Goal: Transaction & Acquisition: Obtain resource

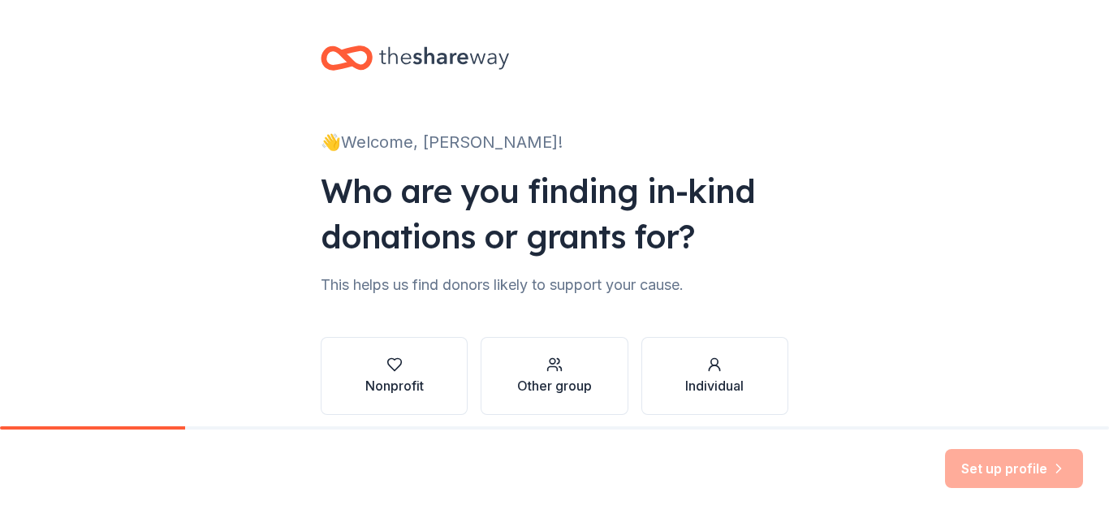
click at [184, 308] on div "👋 Welcome, [PERSON_NAME]! Who are you finding in-kind donations or grants for? …" at bounding box center [554, 246] width 1109 height 493
click at [395, 381] on div "Nonprofit" at bounding box center [394, 385] width 58 height 19
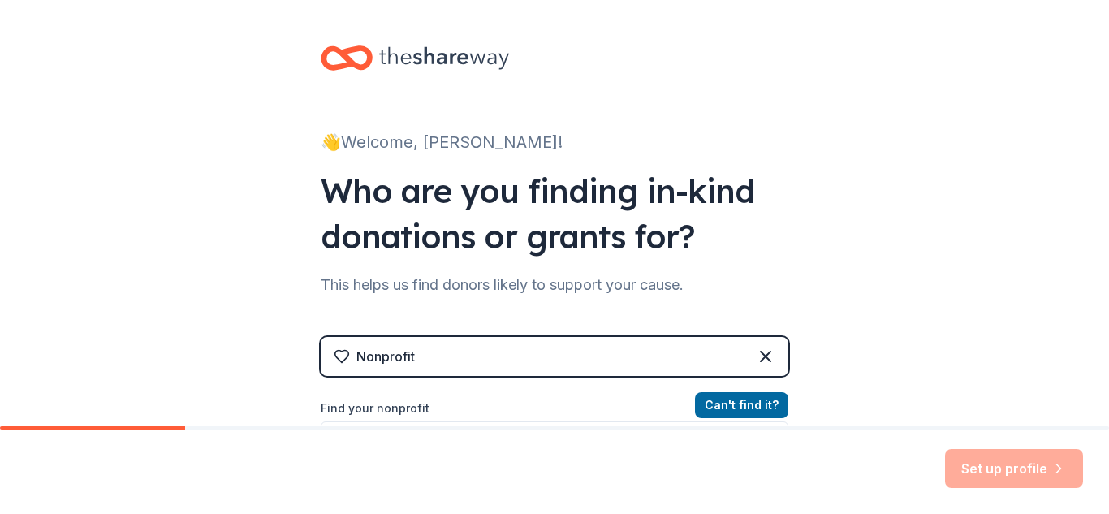
click at [544, 411] on label "Find your nonprofit" at bounding box center [555, 408] width 468 height 19
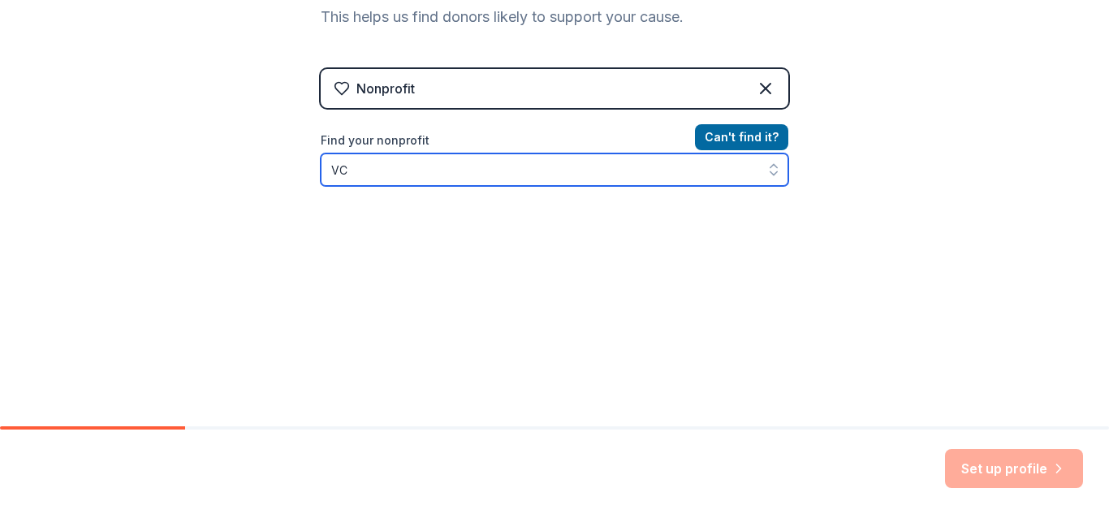
type input "V"
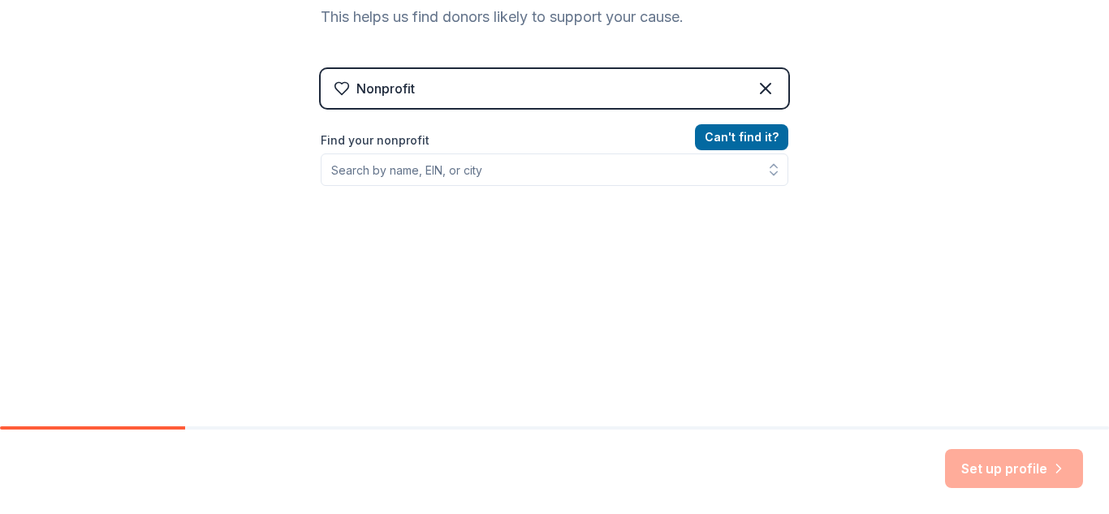
scroll to position [242, 0]
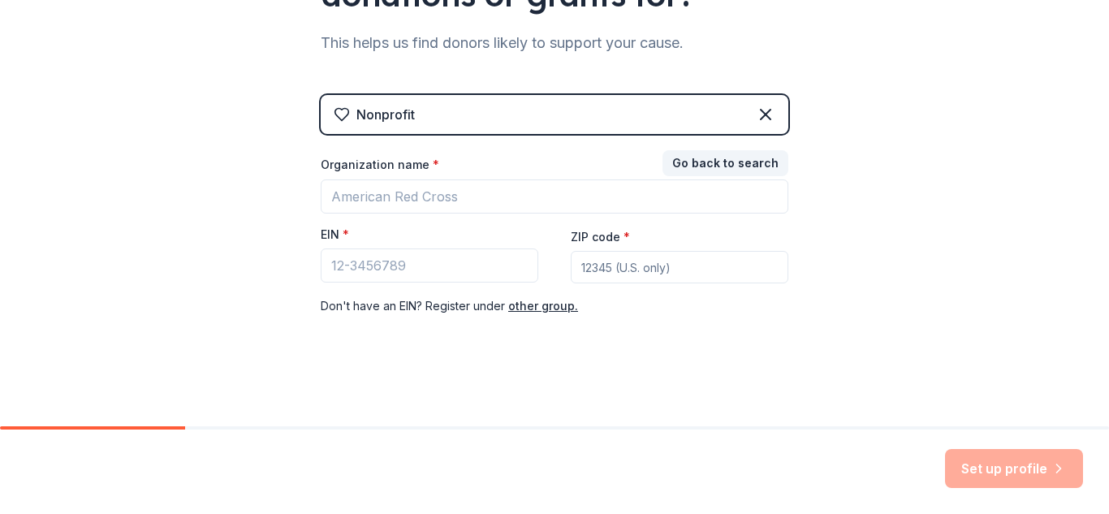
click at [576, 177] on div "Organization name *" at bounding box center [555, 168] width 468 height 23
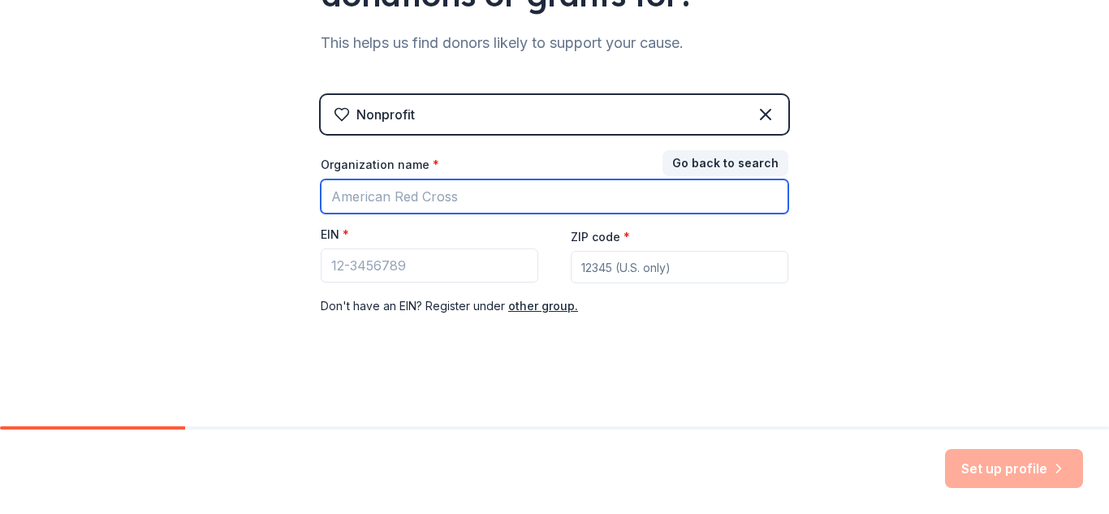
click at [524, 196] on input "Organization name *" at bounding box center [555, 196] width 468 height 34
type input "CROSSROADS AT [GEOGRAPHIC_DATA]"
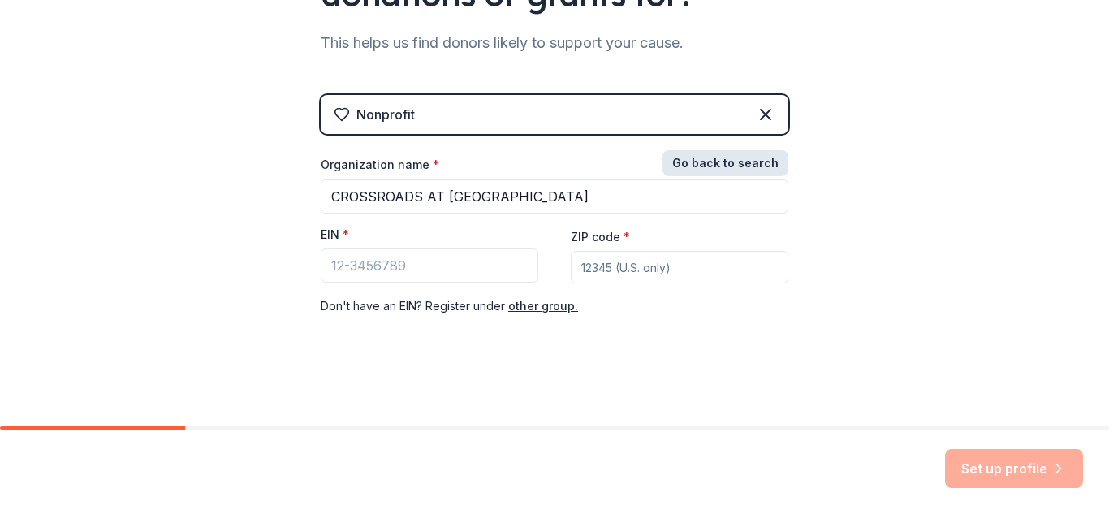
click at [739, 170] on button "Go back to search" at bounding box center [725, 163] width 126 height 26
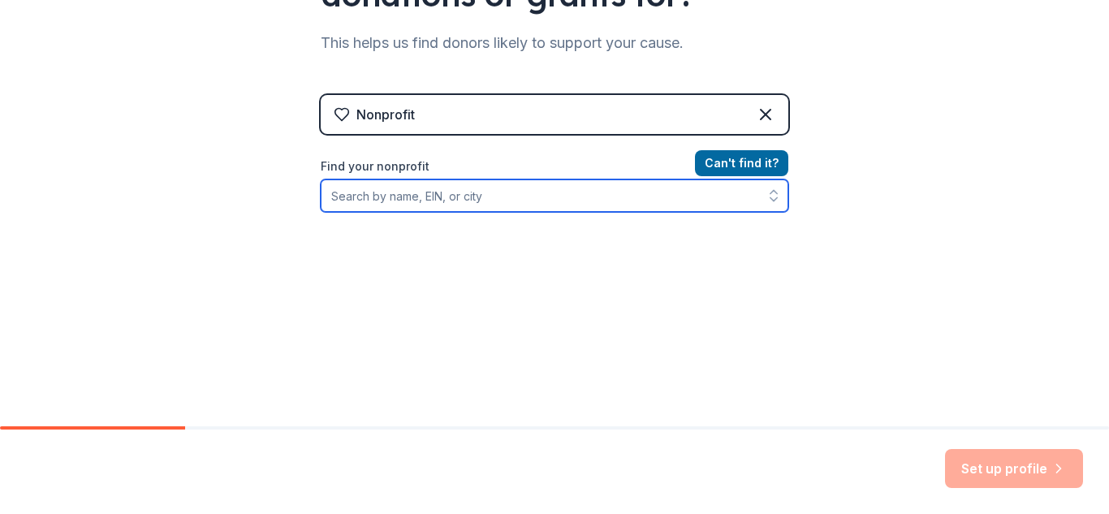
click at [386, 188] on input "Find your nonprofit" at bounding box center [555, 195] width 468 height 32
type input "CROSSROADS AT [GEOGRAPHIC_DATA]"
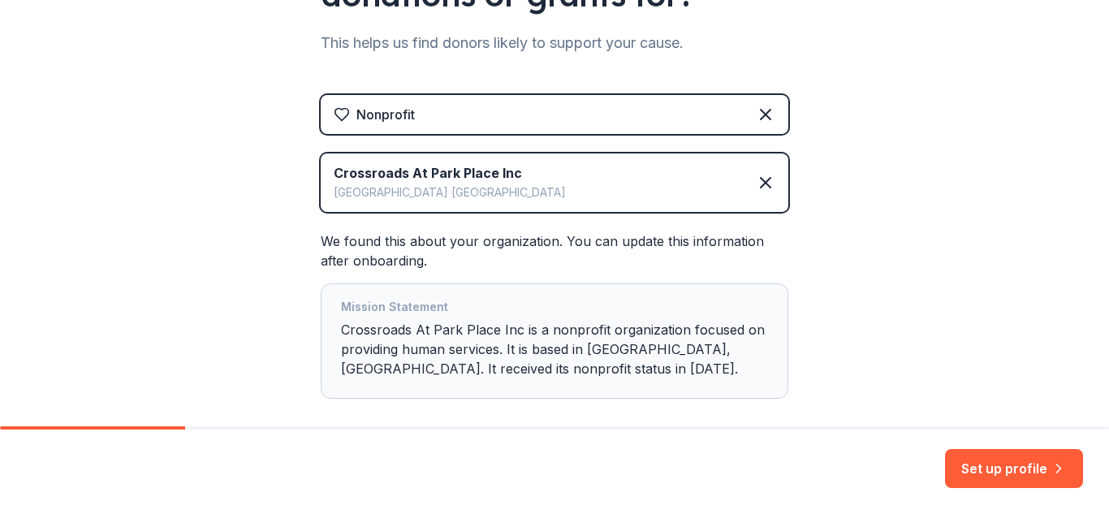
click at [549, 206] on div "Crossroads At [GEOGRAPHIC_DATA] Inc [GEOGRAPHIC_DATA] [GEOGRAPHIC_DATA]" at bounding box center [555, 182] width 468 height 58
click at [547, 198] on div "Crossroads At [GEOGRAPHIC_DATA] Inc [GEOGRAPHIC_DATA] [GEOGRAPHIC_DATA]" at bounding box center [555, 182] width 468 height 58
click at [720, 299] on div "Mission Statement" at bounding box center [554, 308] width 427 height 23
click at [443, 274] on div "We found this about your organization. You can update this information after on…" at bounding box center [555, 314] width 468 height 167
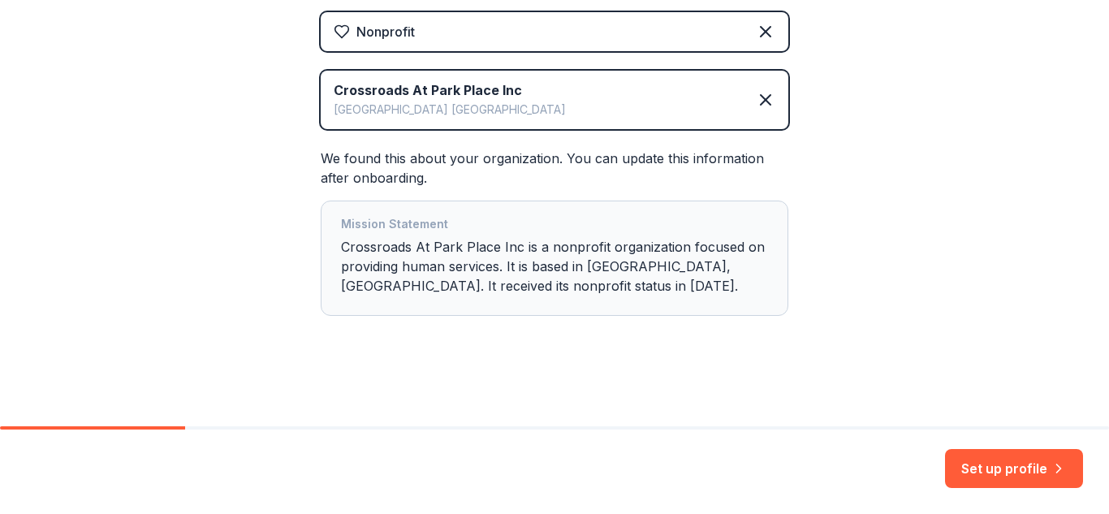
scroll to position [0, 0]
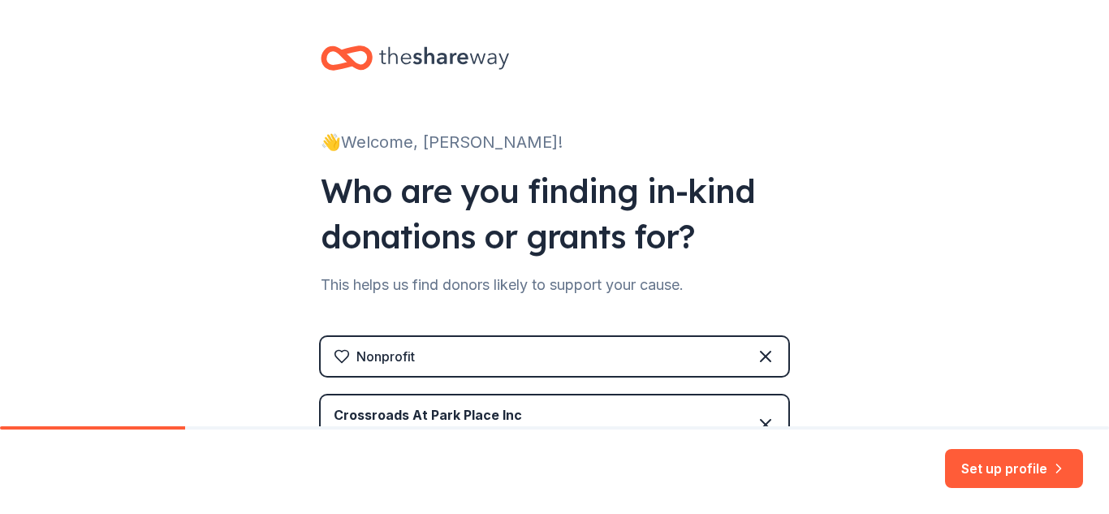
drag, startPoint x: 472, startPoint y: 352, endPoint x: 469, endPoint y: 339, distance: 14.2
click at [470, 347] on div "Nonprofit" at bounding box center [555, 356] width 468 height 39
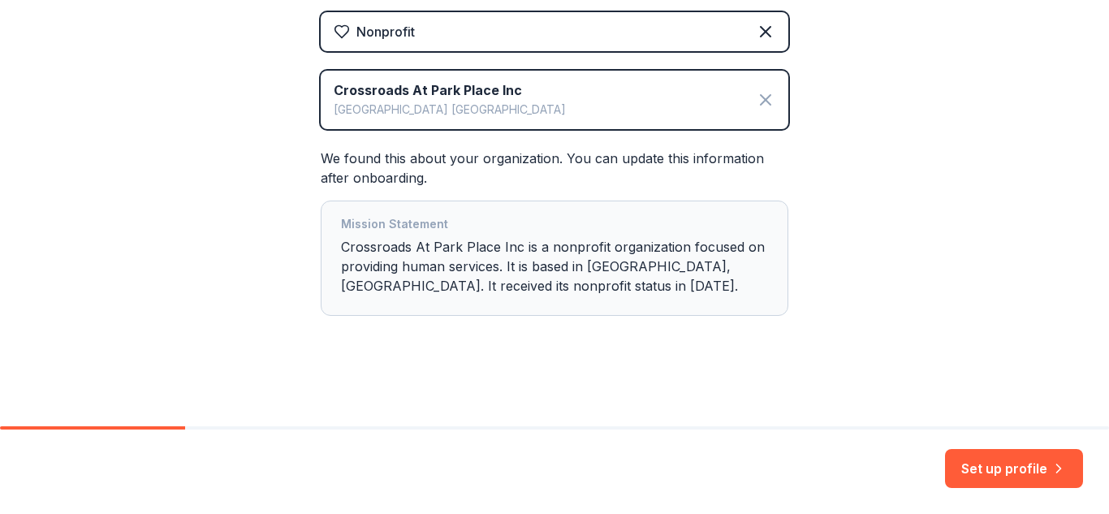
click at [761, 94] on icon at bounding box center [765, 99] width 19 height 19
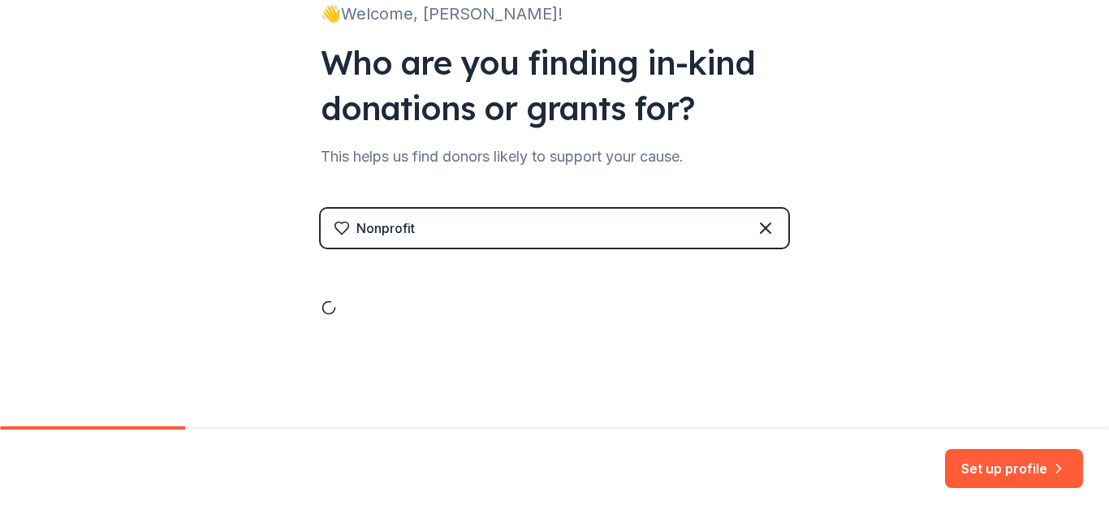
scroll to position [67, 0]
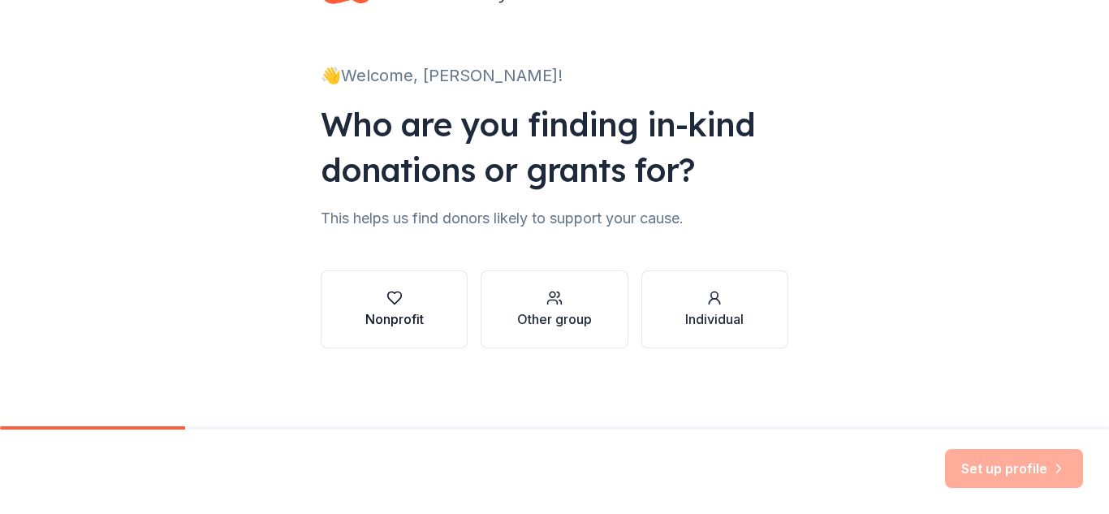
click at [403, 327] on div "Nonprofit" at bounding box center [394, 318] width 58 height 19
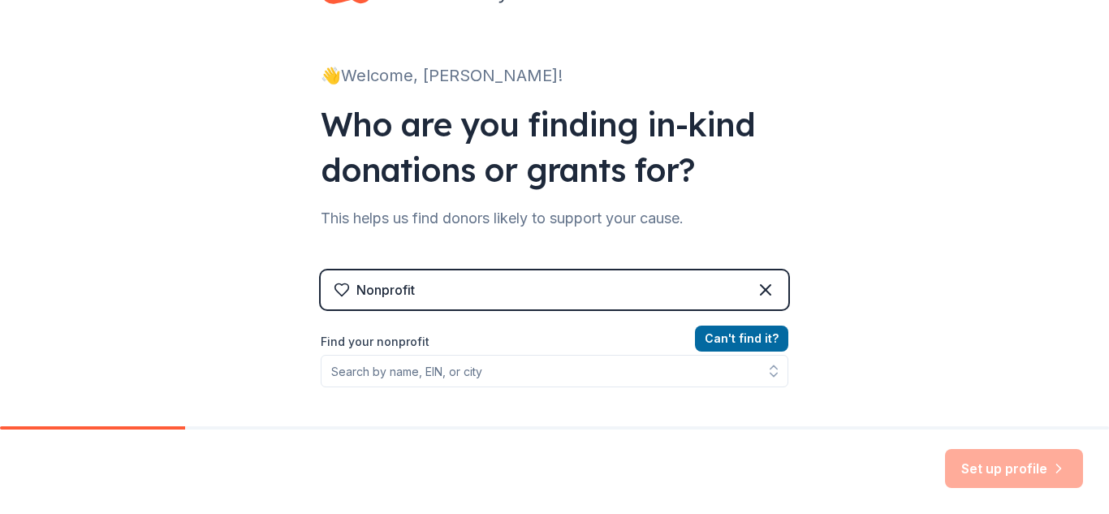
click at [507, 348] on label "Find your nonprofit" at bounding box center [555, 341] width 468 height 19
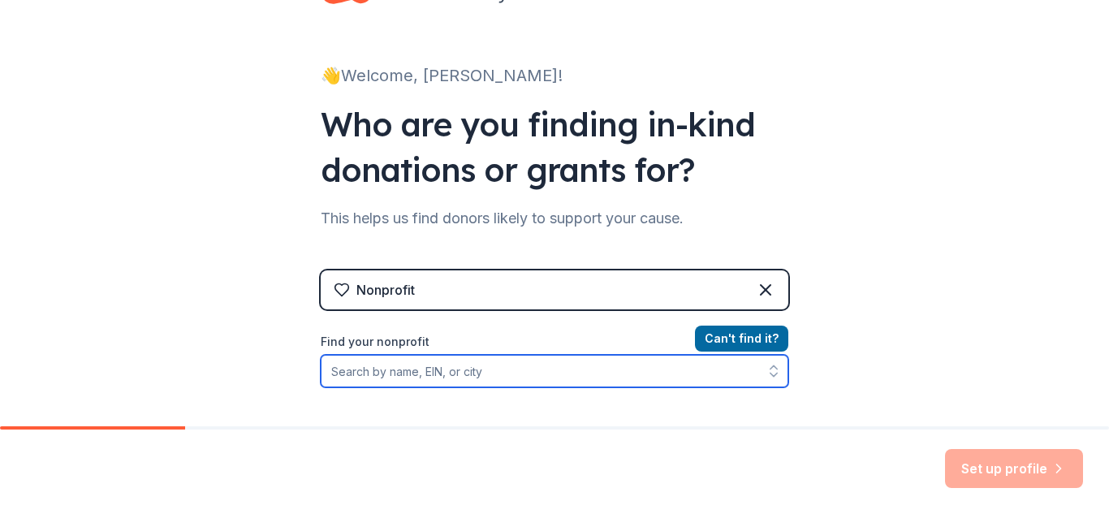
paste input "[US_EMPLOYER_IDENTIFICATION_NUMBER]"
type input "[US_EMPLOYER_IDENTIFICATION_NUMBER]"
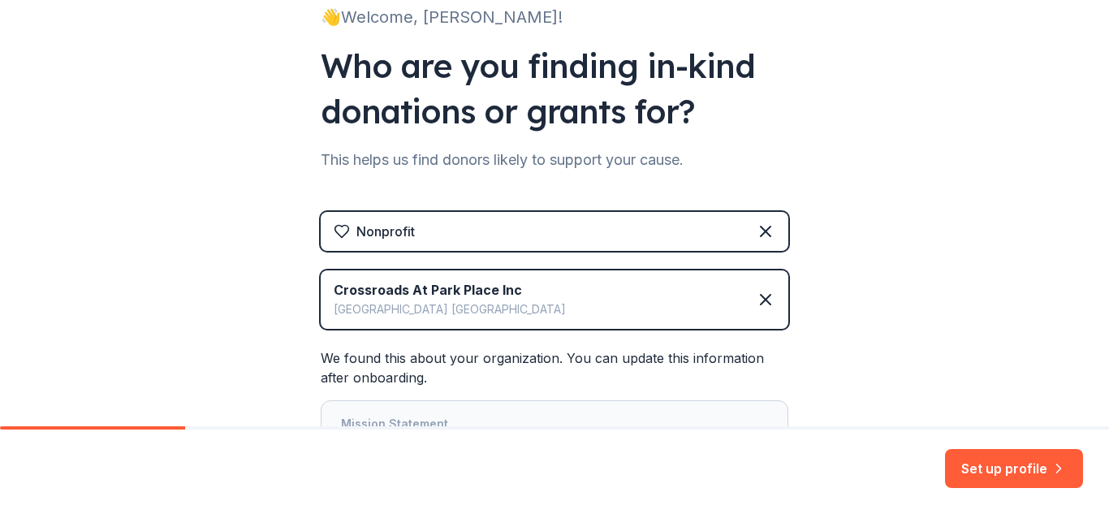
click at [1014, 452] on button "Set up profile" at bounding box center [1014, 468] width 138 height 39
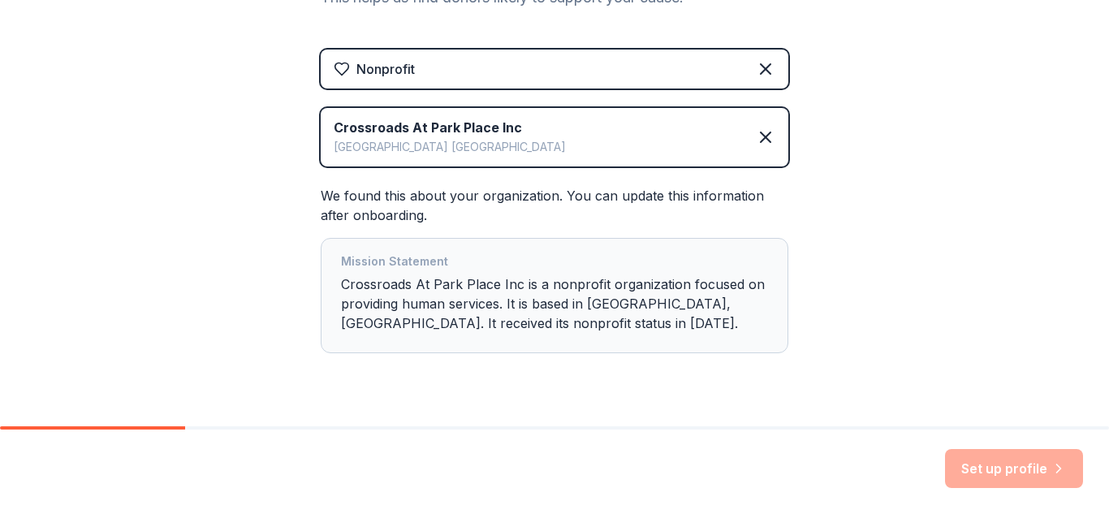
scroll to position [325, 0]
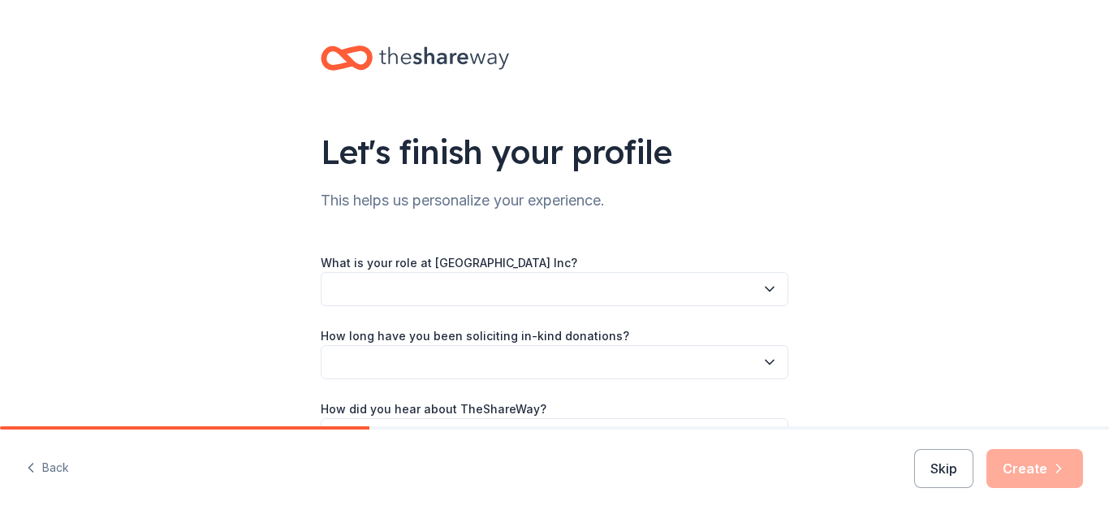
click at [580, 364] on button "button" at bounding box center [555, 362] width 468 height 34
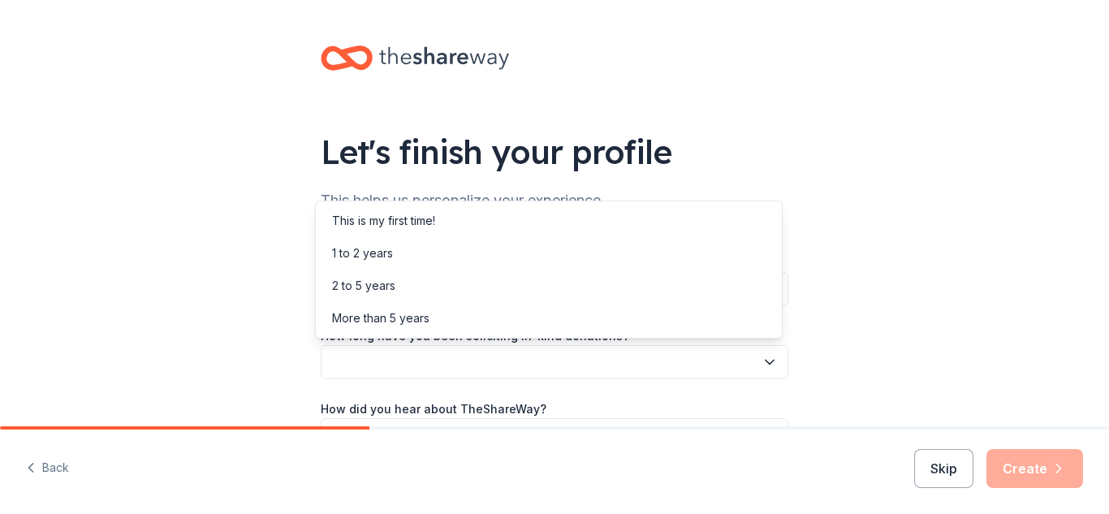
click at [580, 364] on button "button" at bounding box center [555, 362] width 468 height 34
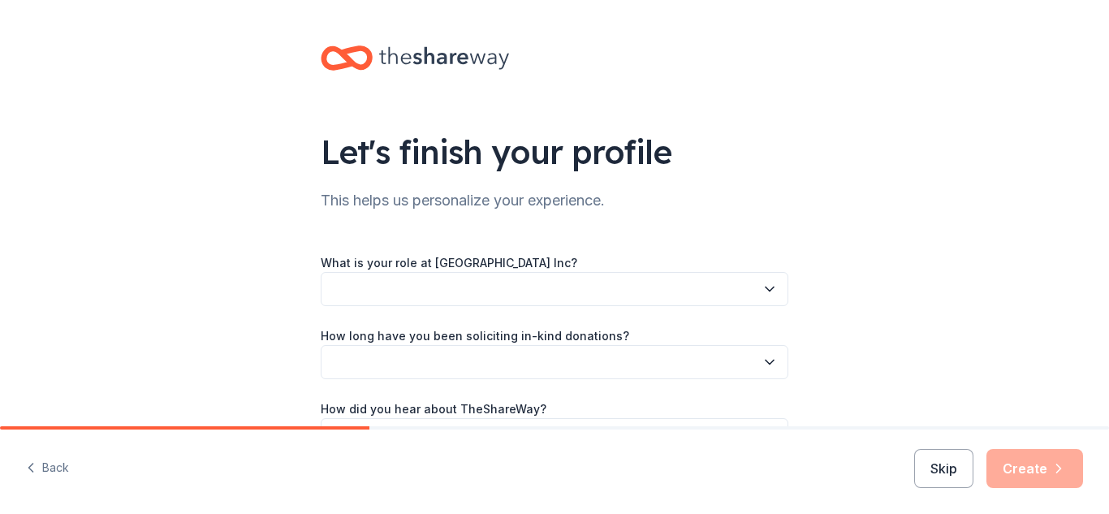
scroll to position [81, 0]
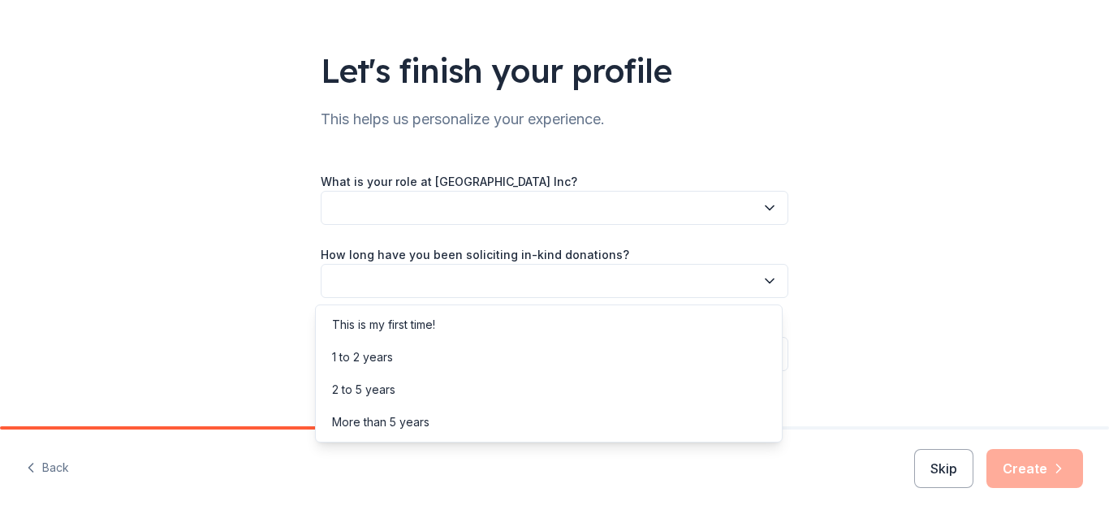
click at [481, 270] on button "button" at bounding box center [555, 281] width 468 height 34
click at [442, 408] on div "More than 5 years" at bounding box center [548, 422] width 459 height 32
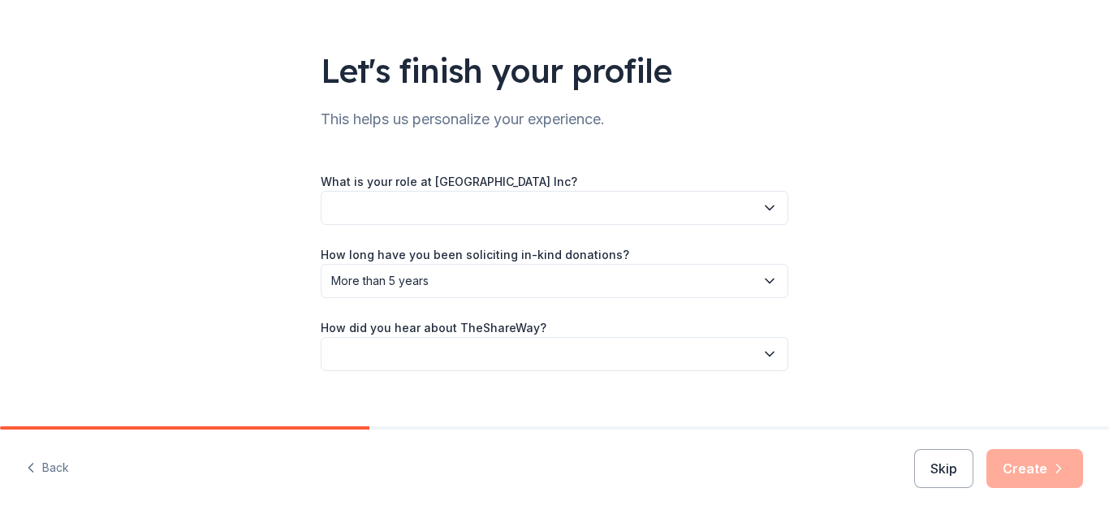
click at [447, 226] on div "What is your role at [GEOGRAPHIC_DATA] Inc? How long have you been soliciting i…" at bounding box center [555, 271] width 468 height 200
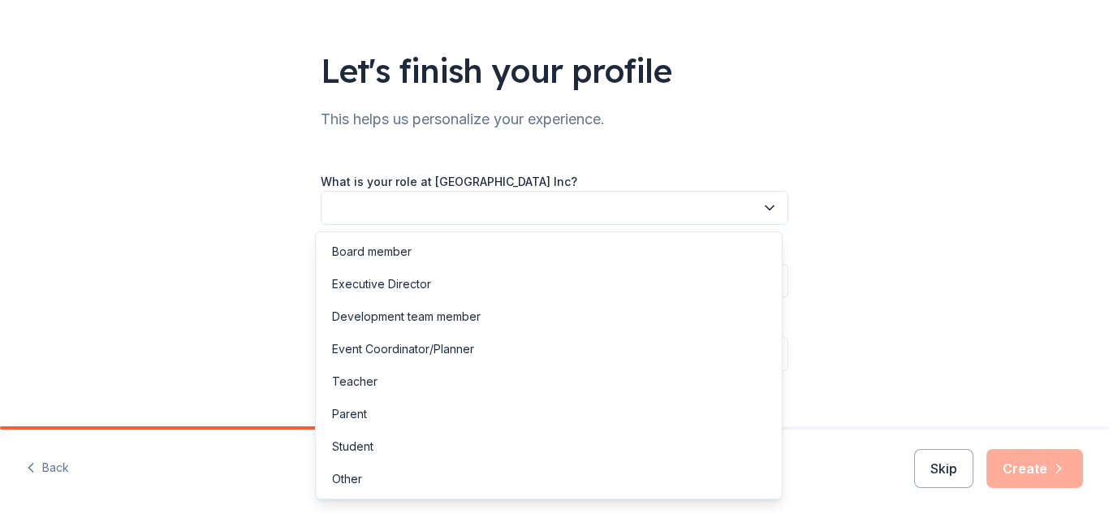
click at [451, 211] on button "button" at bounding box center [555, 208] width 468 height 34
click at [371, 493] on div "Other" at bounding box center [548, 479] width 459 height 32
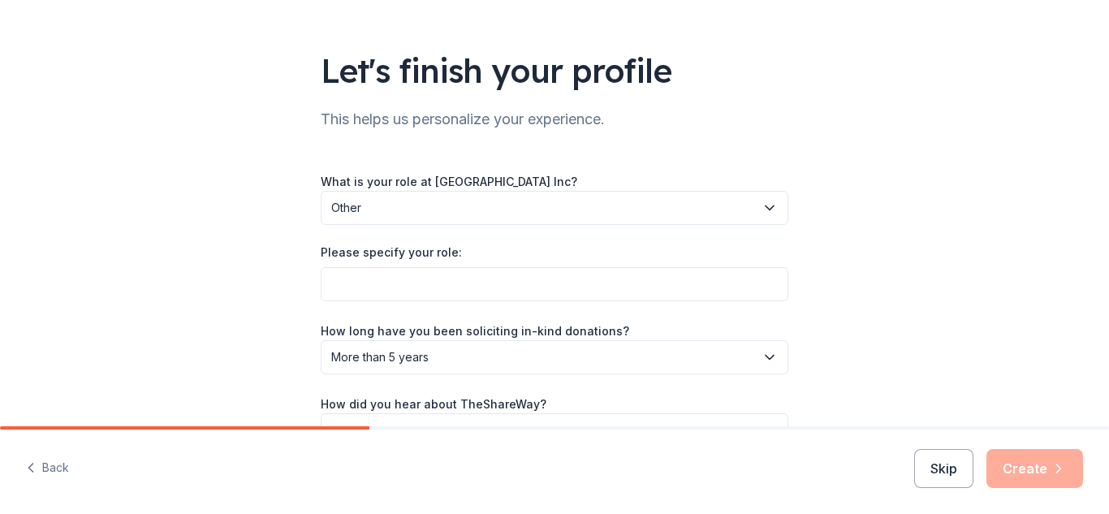
click at [427, 302] on div "What is your role at [GEOGRAPHIC_DATA] Inc? Other Please specify your role: How…" at bounding box center [555, 309] width 468 height 276
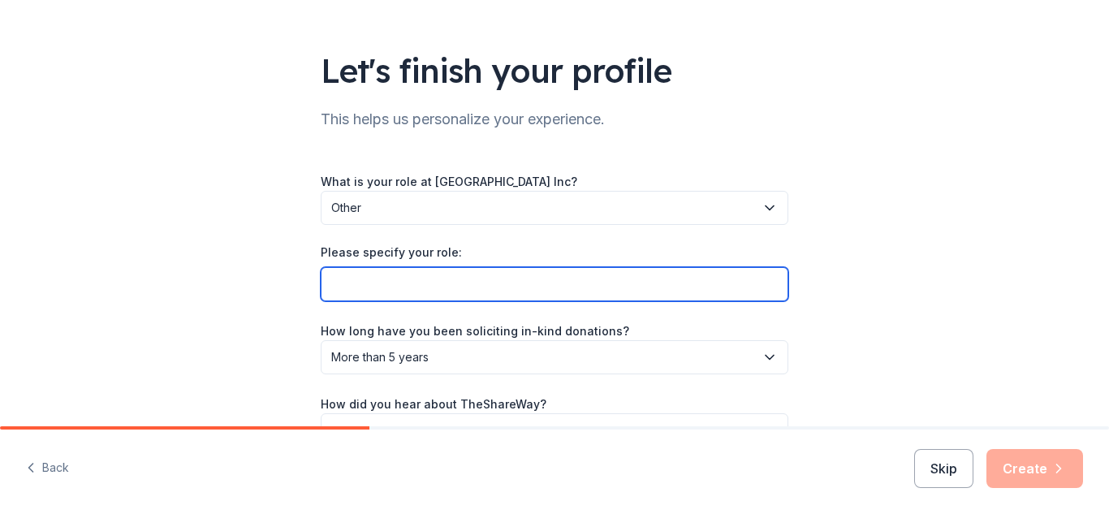
click at [427, 294] on input "Please specify your role:" at bounding box center [555, 284] width 468 height 34
type input "g"
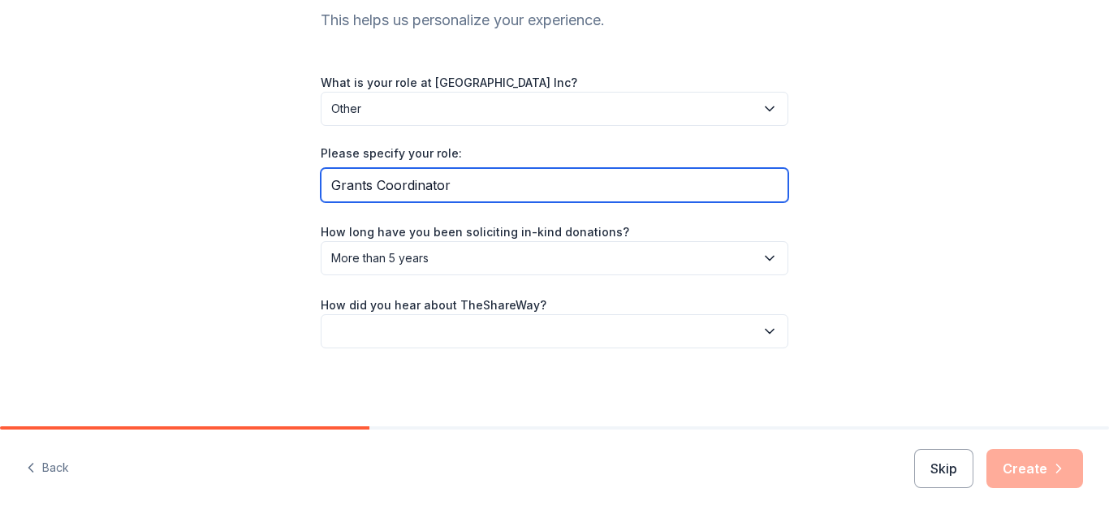
type input "Grants Coordinator"
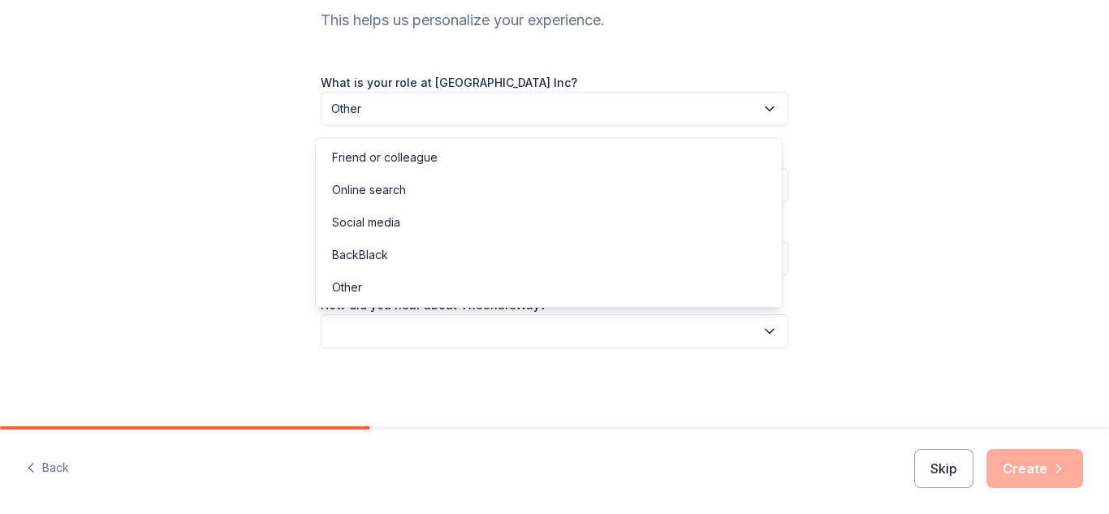
click at [423, 344] on button "button" at bounding box center [555, 331] width 468 height 34
click at [417, 153] on div "Friend or colleague" at bounding box center [385, 157] width 106 height 19
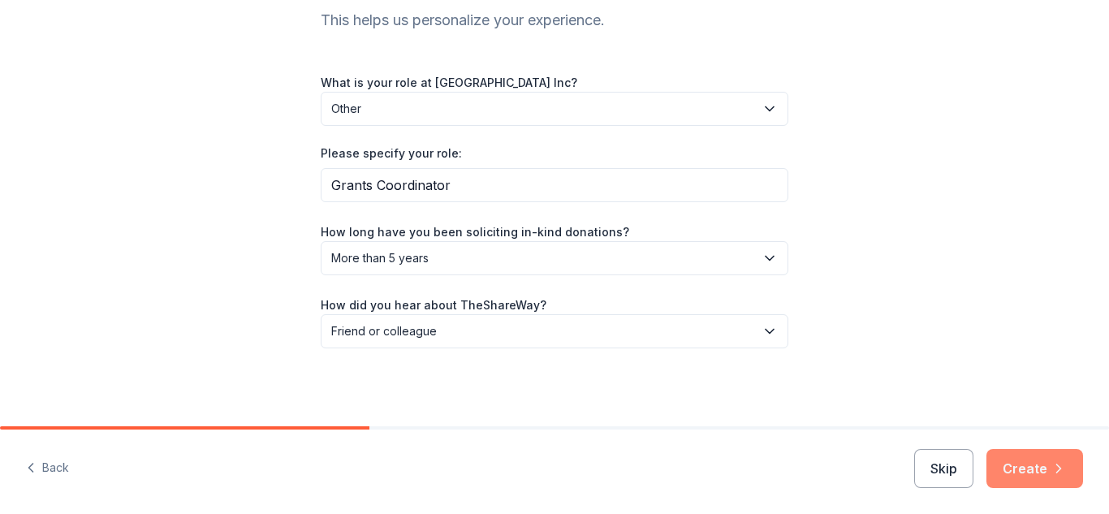
click at [1023, 472] on button "Create" at bounding box center [1034, 468] width 97 height 39
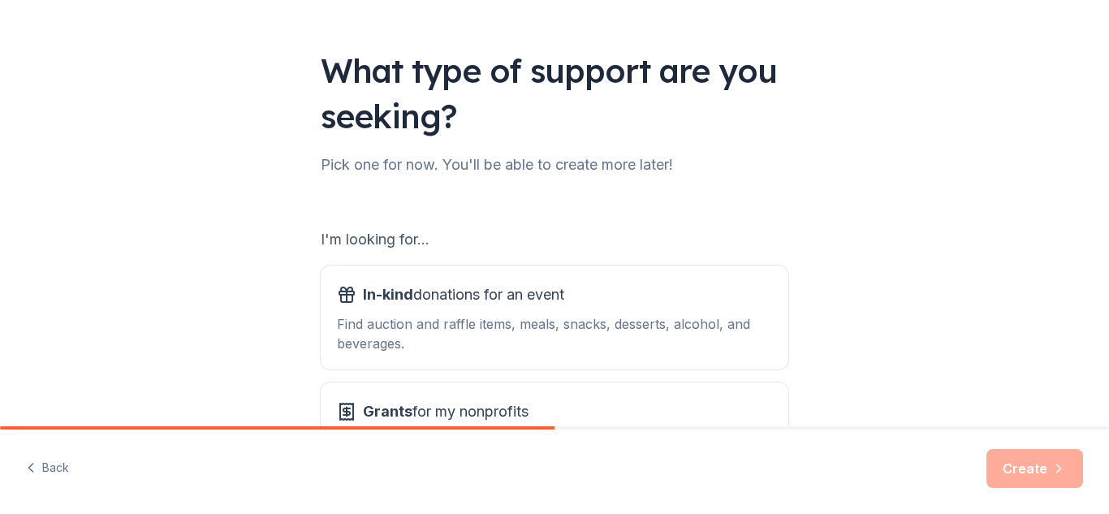
scroll to position [162, 0]
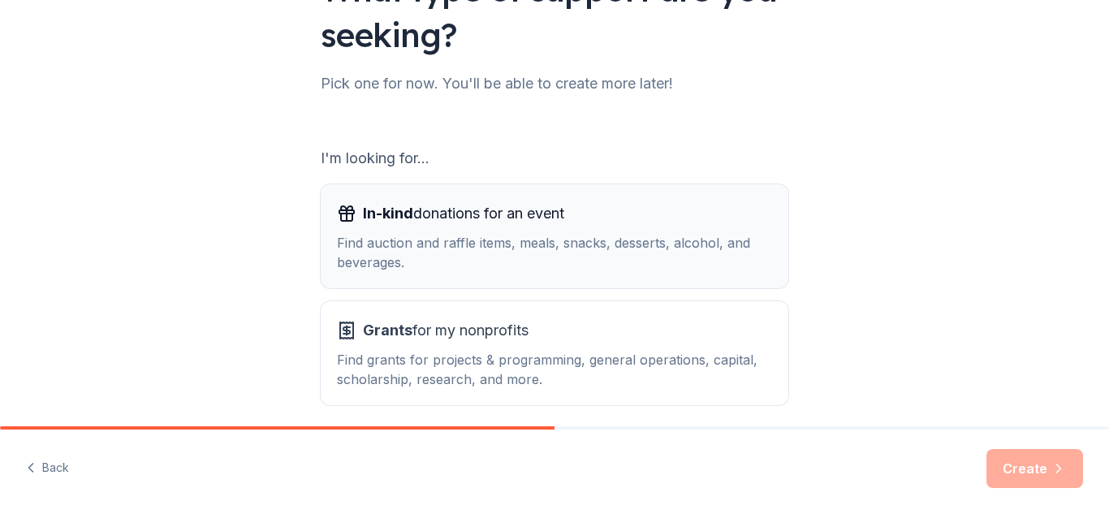
click at [681, 238] on div "Find auction and raffle items, meals, snacks, desserts, alcohol, and beverages." at bounding box center [554, 252] width 435 height 39
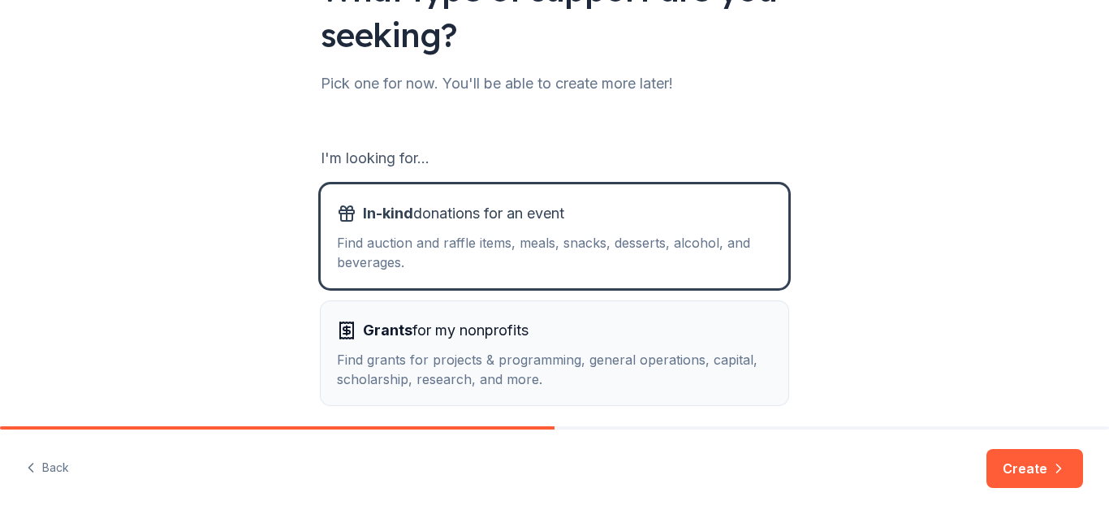
click at [608, 329] on div "Grants for my nonprofits" at bounding box center [554, 330] width 435 height 26
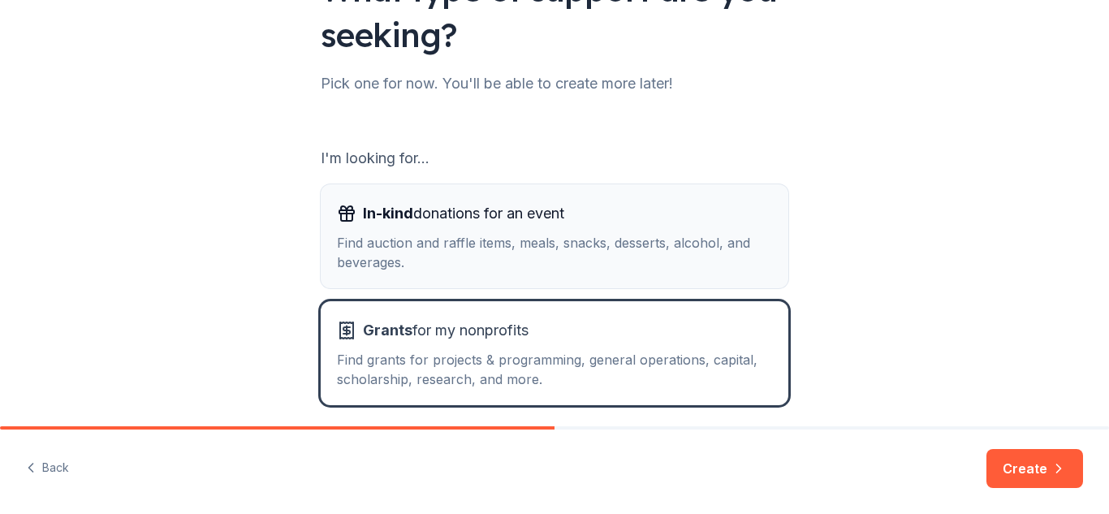
click at [570, 235] on div "Find auction and raffle items, meals, snacks, desserts, alcohol, and beverages." at bounding box center [554, 252] width 435 height 39
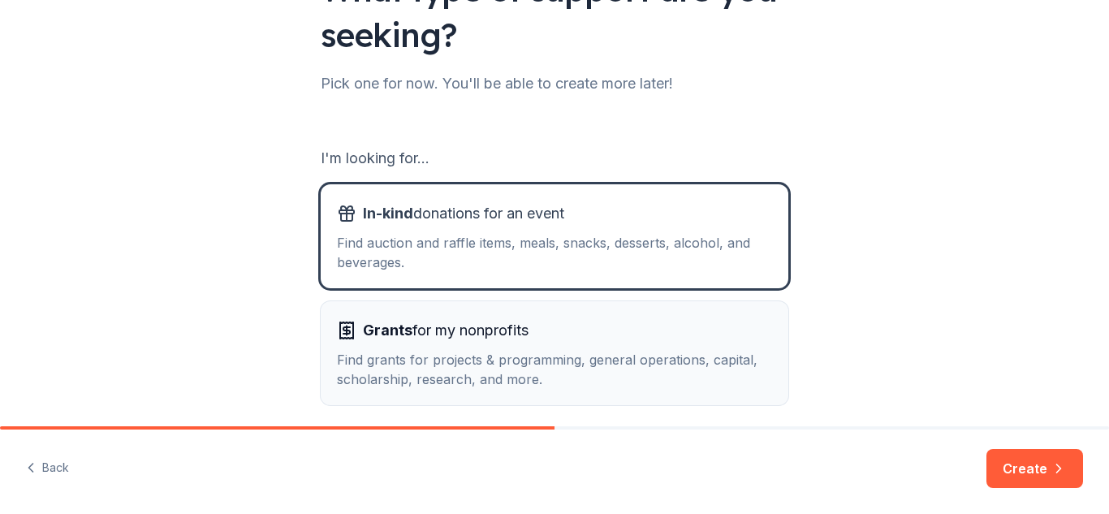
scroll to position [229, 0]
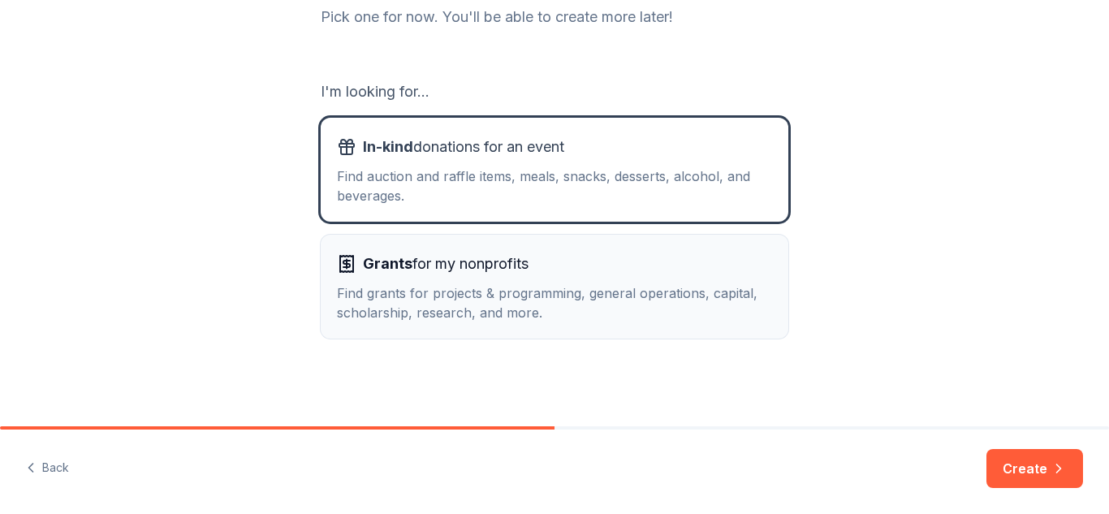
click at [633, 291] on div "Find grants for projects & programming, general operations, capital, scholarshi…" at bounding box center [554, 302] width 435 height 39
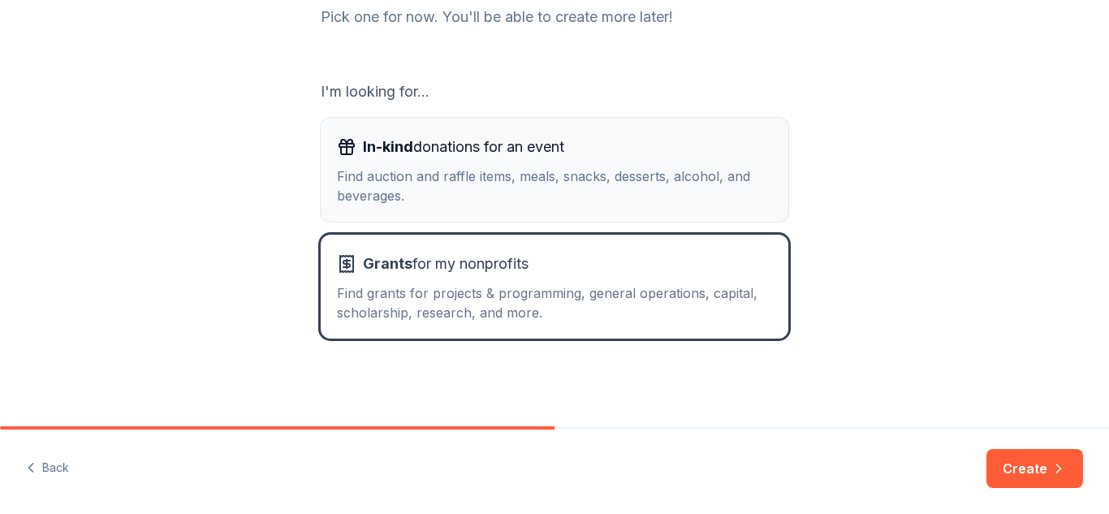
click at [704, 199] on div "Find auction and raffle items, meals, snacks, desserts, alcohol, and beverages." at bounding box center [554, 185] width 435 height 39
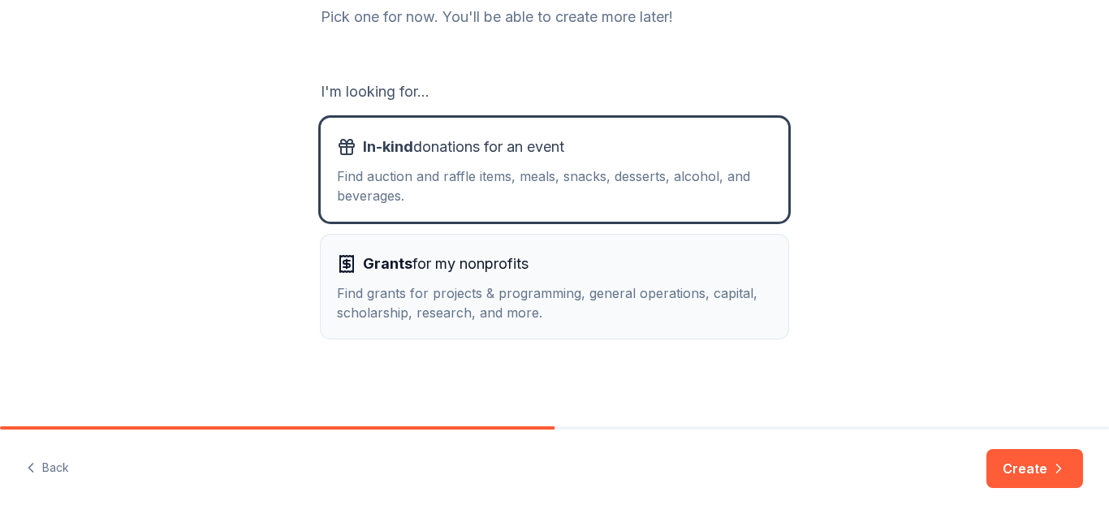
click at [527, 302] on div "Find grants for projects & programming, general operations, capital, scholarshi…" at bounding box center [554, 302] width 435 height 39
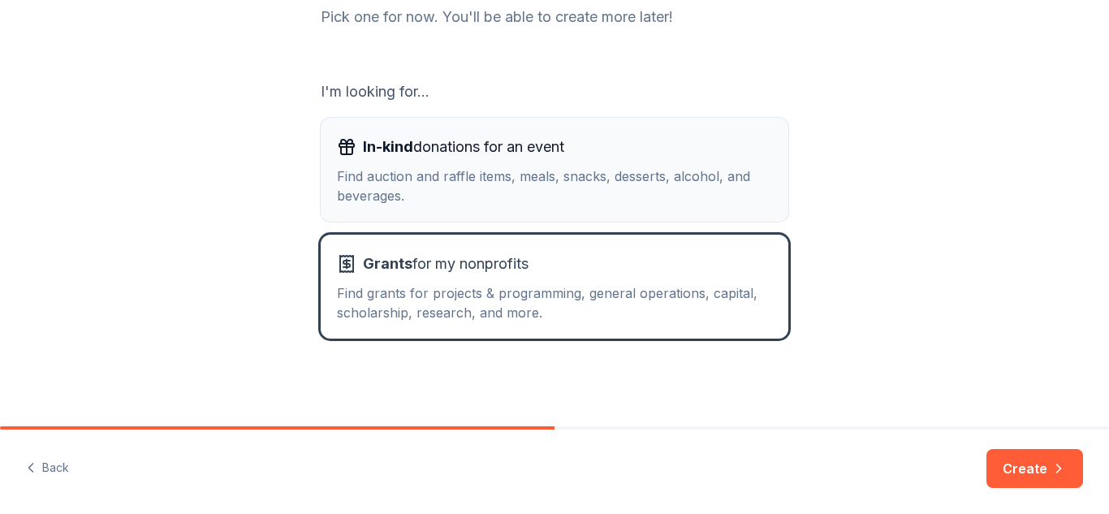
click at [601, 166] on div "Find auction and raffle items, meals, snacks, desserts, alcohol, and beverages." at bounding box center [554, 185] width 435 height 39
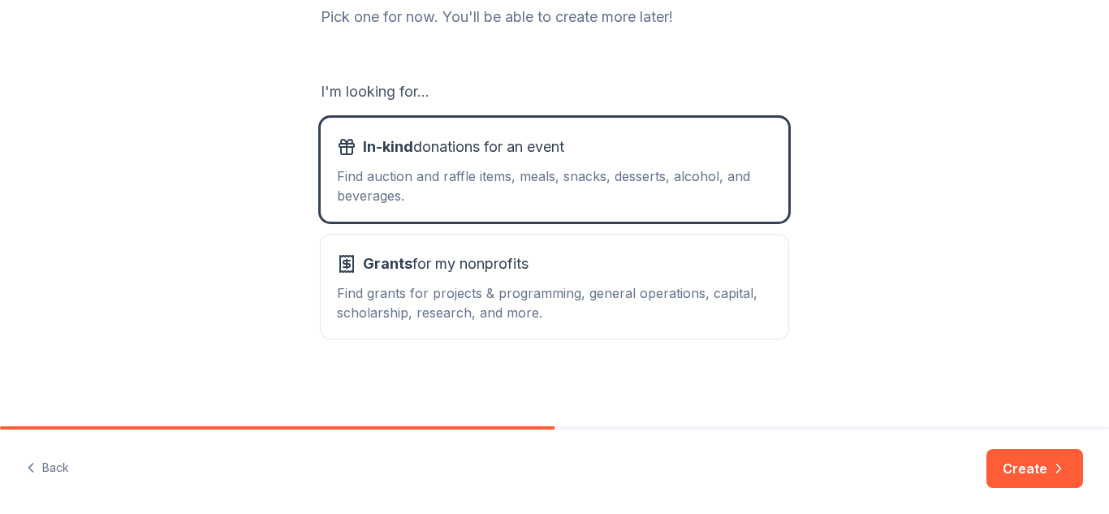
click at [1047, 456] on button "Create" at bounding box center [1034, 468] width 97 height 39
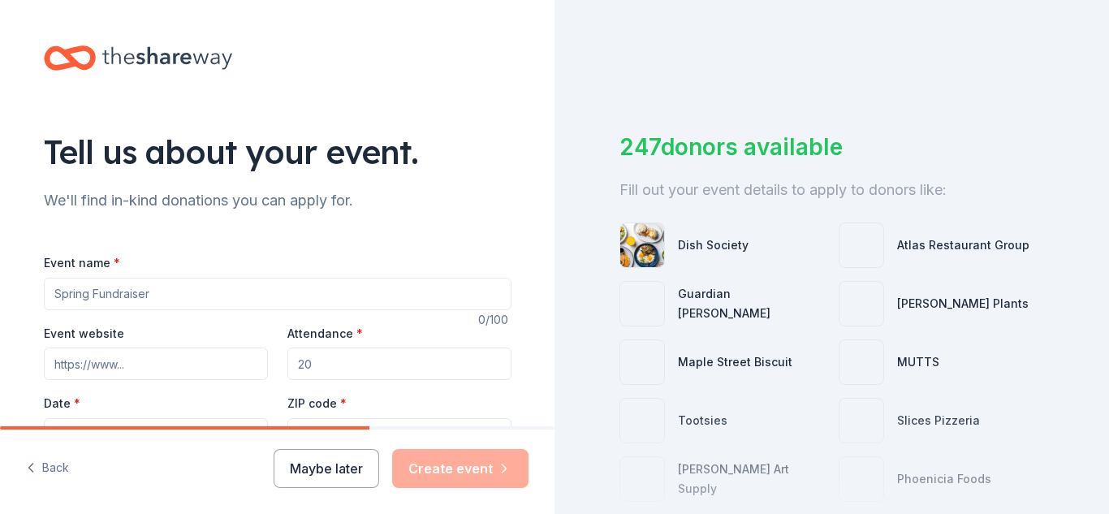
click at [291, 275] on div "Event name *" at bounding box center [278, 281] width 468 height 58
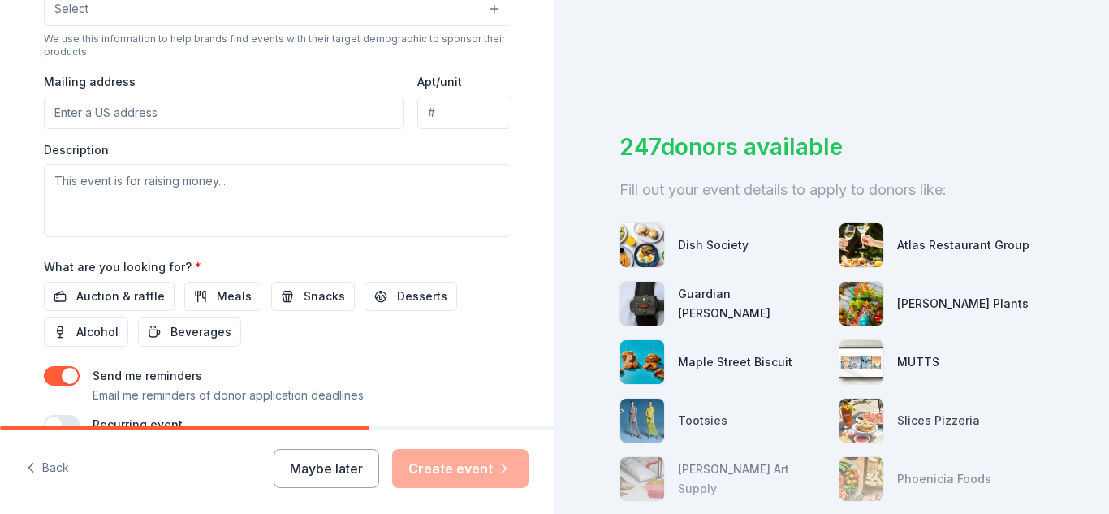
scroll to position [654, 0]
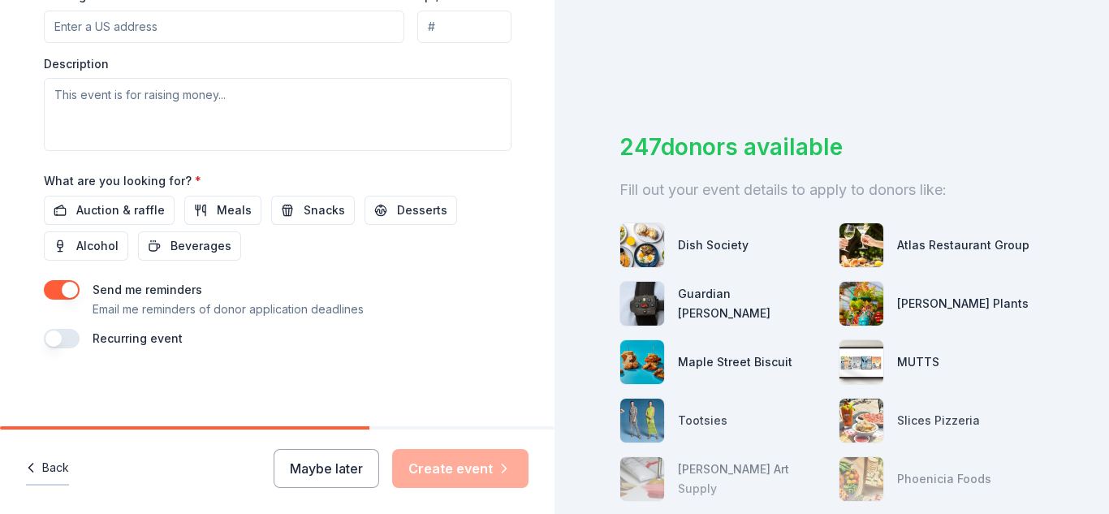
click at [36, 466] on icon "button" at bounding box center [31, 467] width 16 height 16
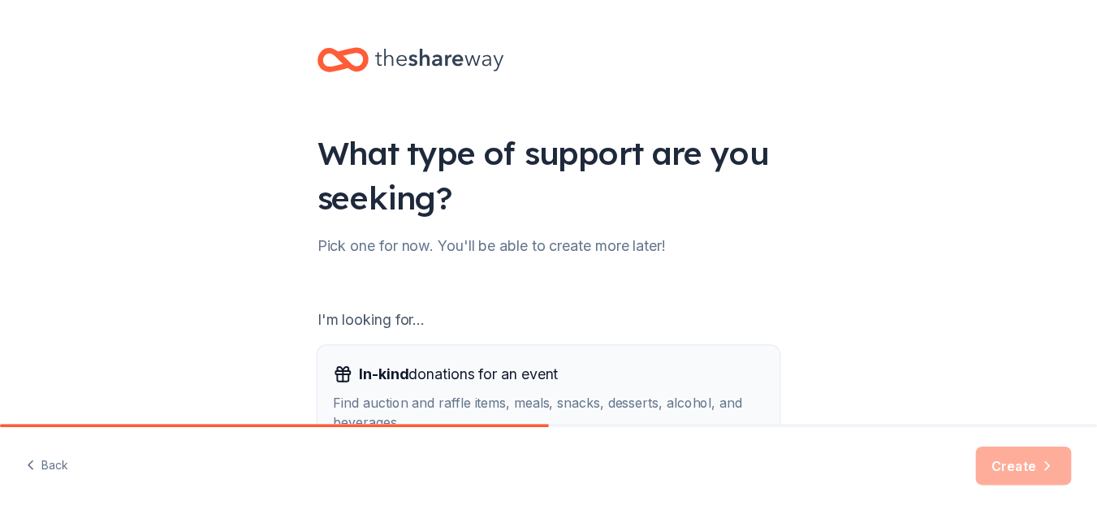
scroll to position [162, 0]
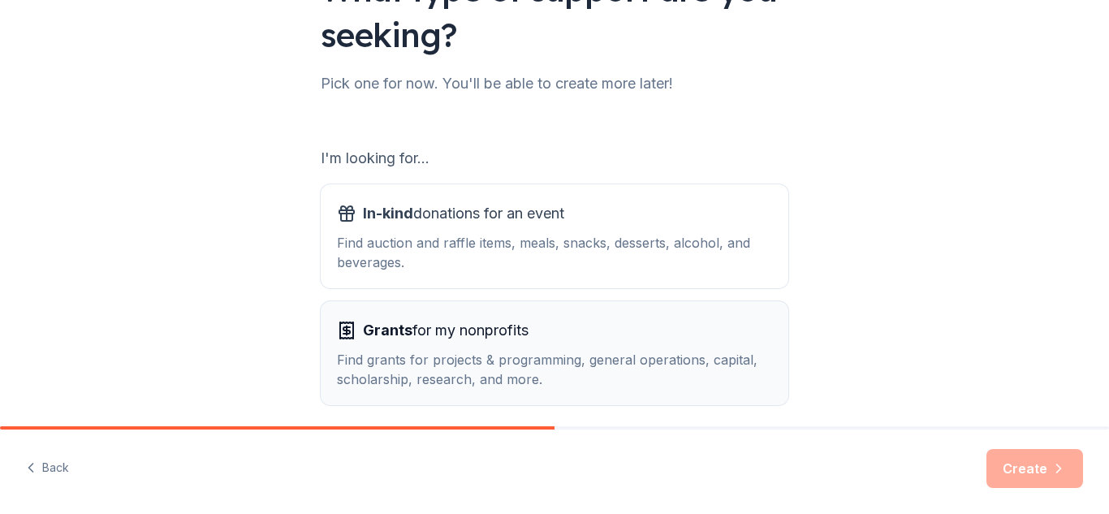
click at [541, 360] on div "Find grants for projects & programming, general operations, capital, scholarshi…" at bounding box center [554, 369] width 435 height 39
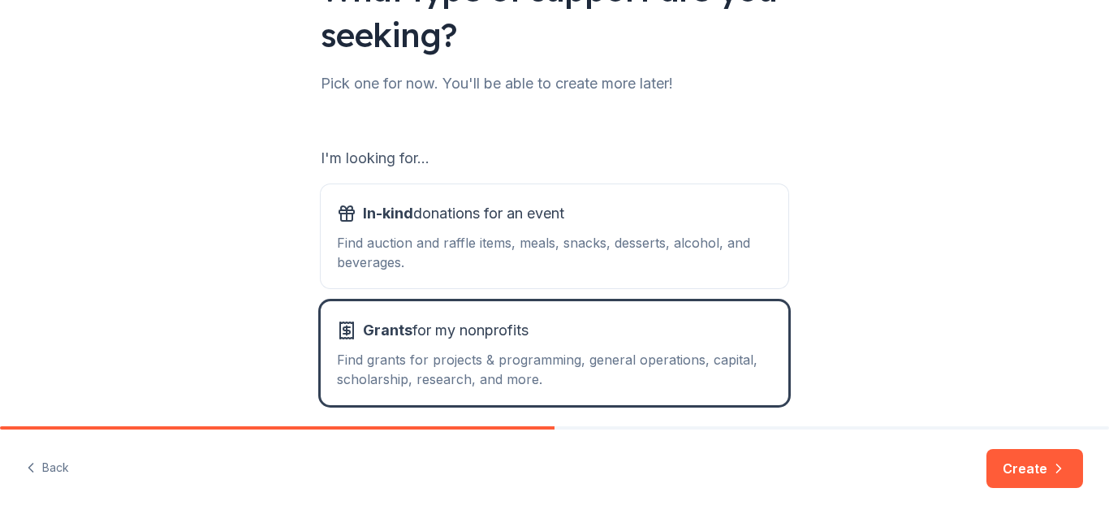
drag, startPoint x: 1018, startPoint y: 481, endPoint x: 1010, endPoint y: 469, distance: 14.6
click at [1017, 470] on button "Create" at bounding box center [1034, 468] width 97 height 39
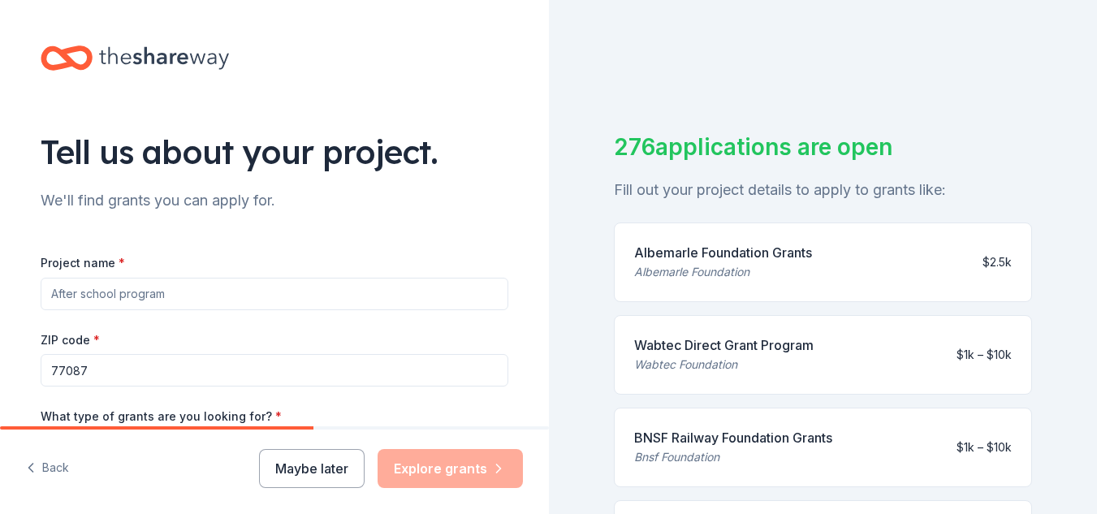
scroll to position [162, 0]
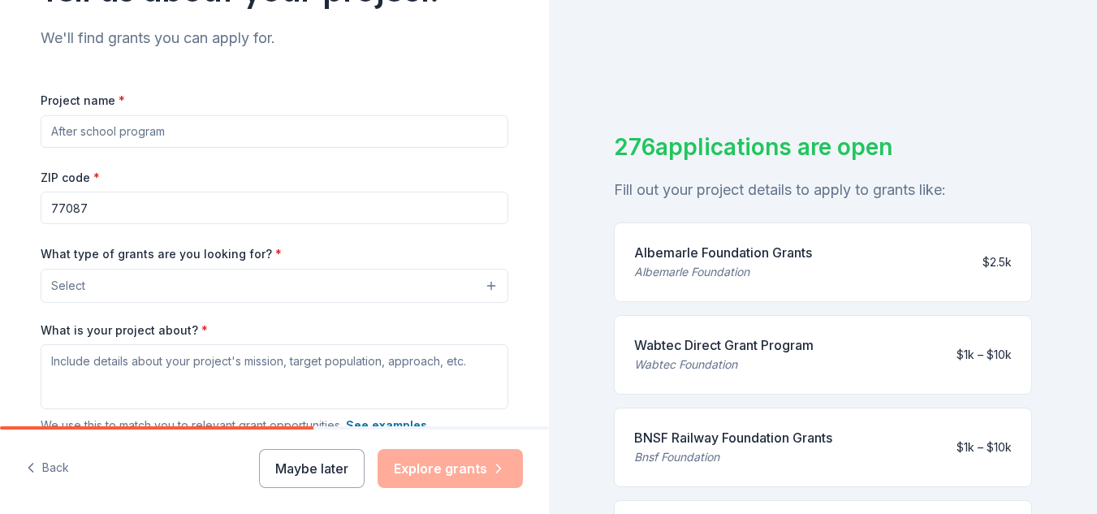
drag, startPoint x: 206, startPoint y: 131, endPoint x: 193, endPoint y: 120, distance: 16.7
click at [208, 123] on input "Project name *" at bounding box center [275, 131] width 468 height 32
type input "General Operating Support to Help Meet The Needs of the Unhoused in [GEOGRAPHIC…"
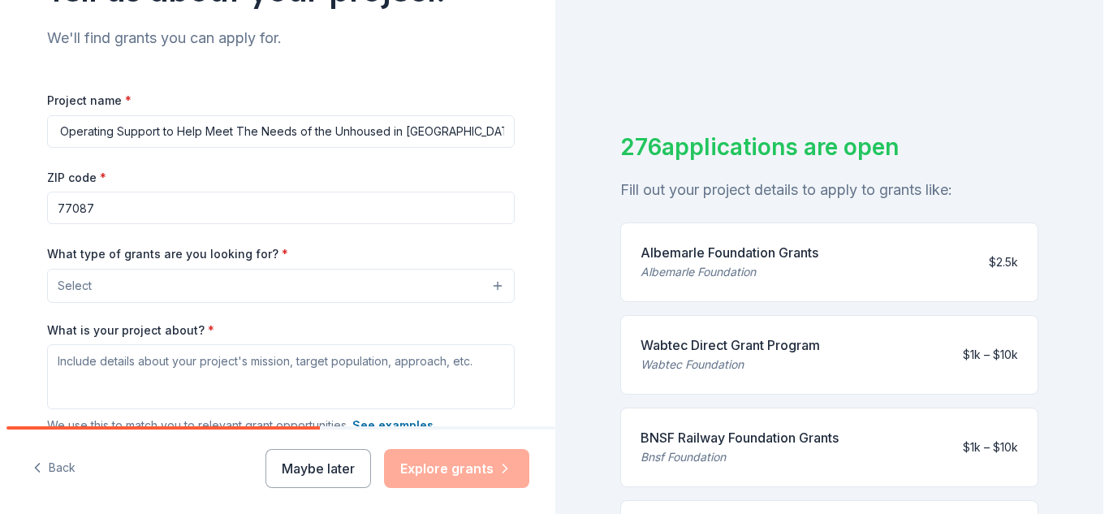
scroll to position [0, 0]
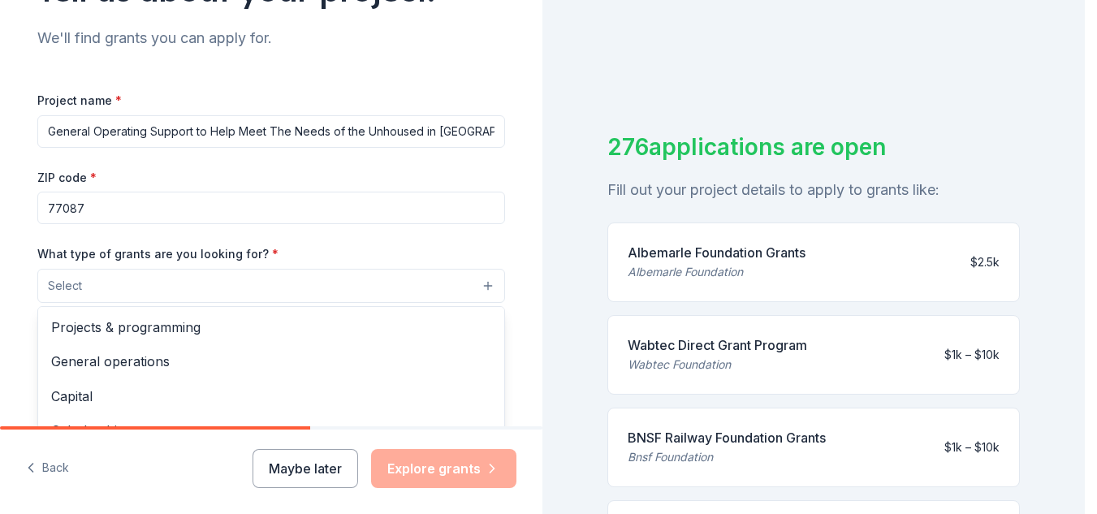
click at [226, 299] on button "Select" at bounding box center [271, 286] width 468 height 34
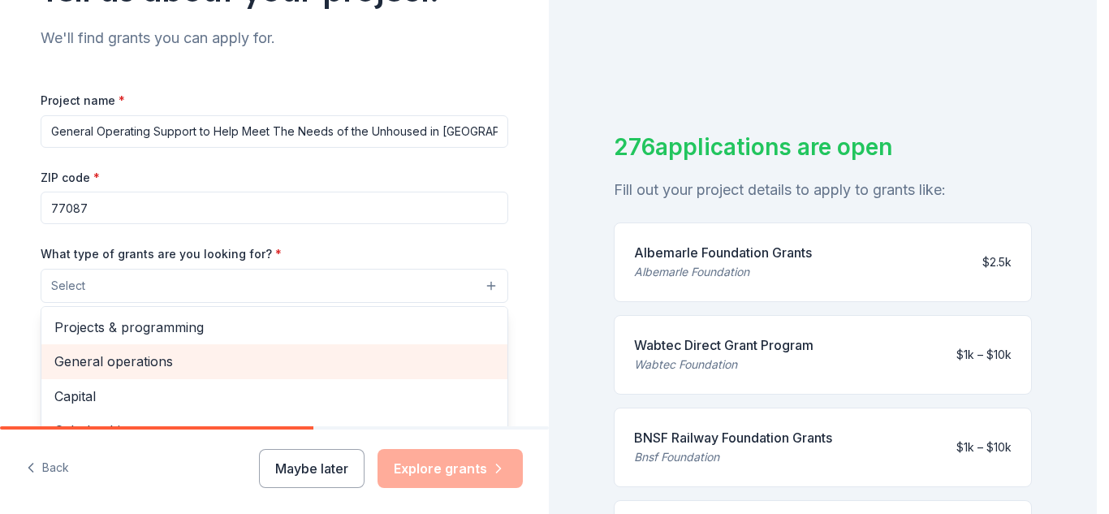
click at [155, 360] on span "General operations" at bounding box center [274, 361] width 440 height 21
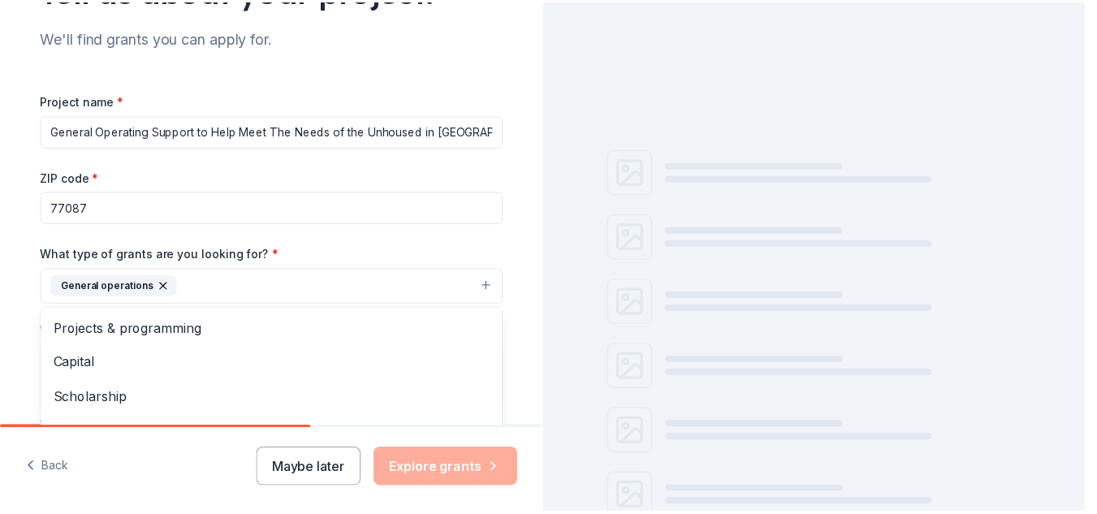
scroll to position [325, 0]
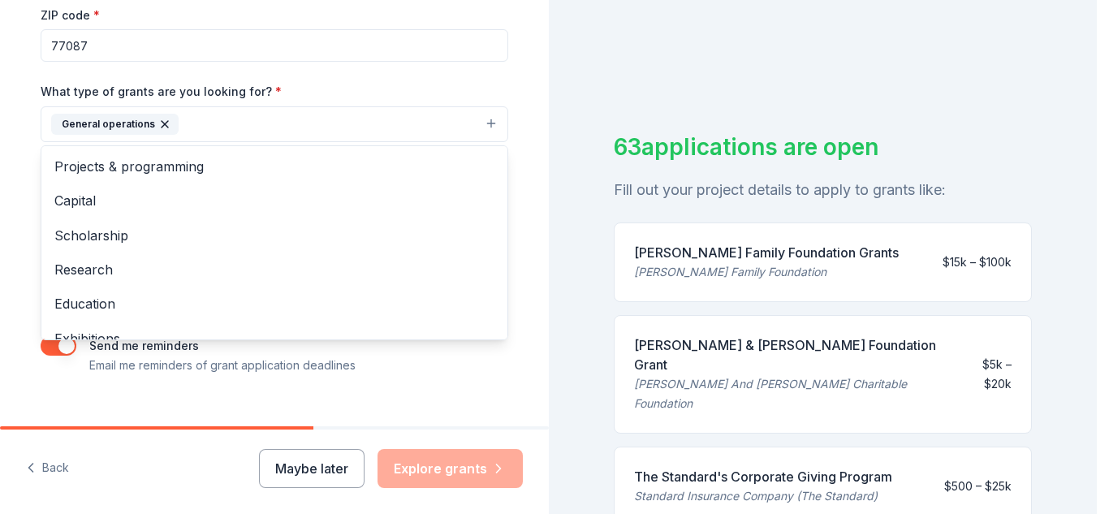
click at [334, 405] on div "Tell us about your project. We'll find grants you can apply for. Project name *…" at bounding box center [275, 64] width 520 height 778
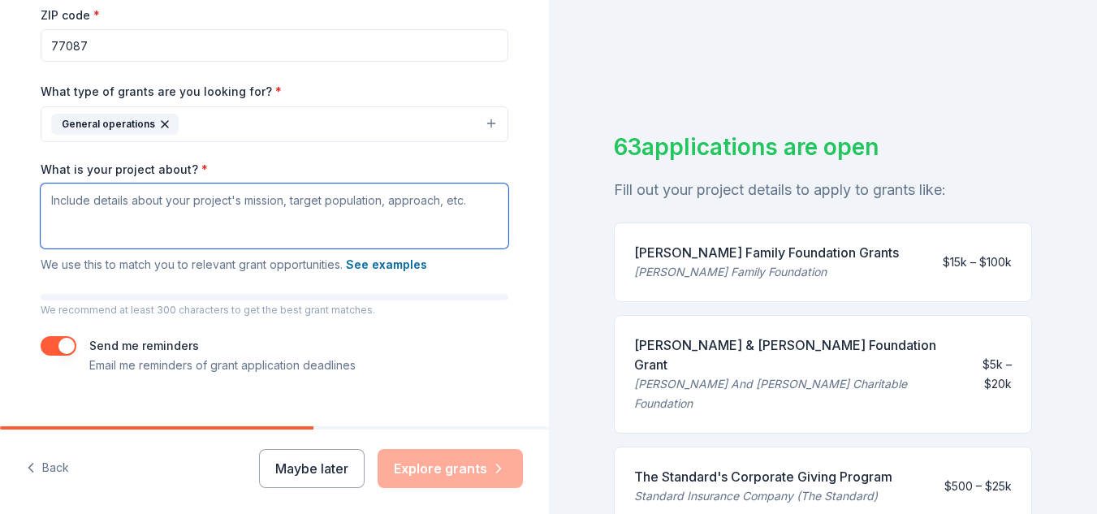
click at [146, 217] on textarea "What is your project about? *" at bounding box center [275, 215] width 468 height 65
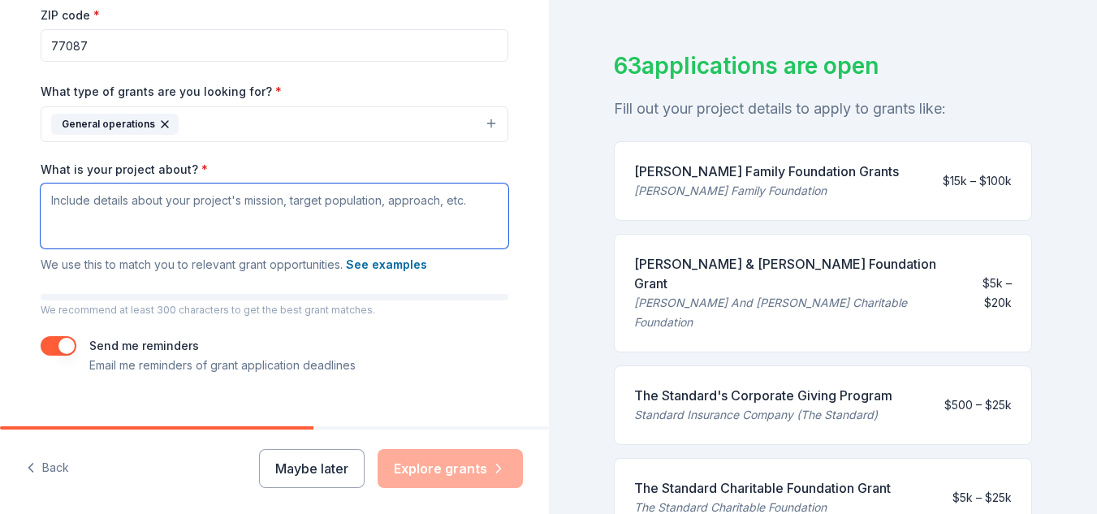
scroll to position [0, 0]
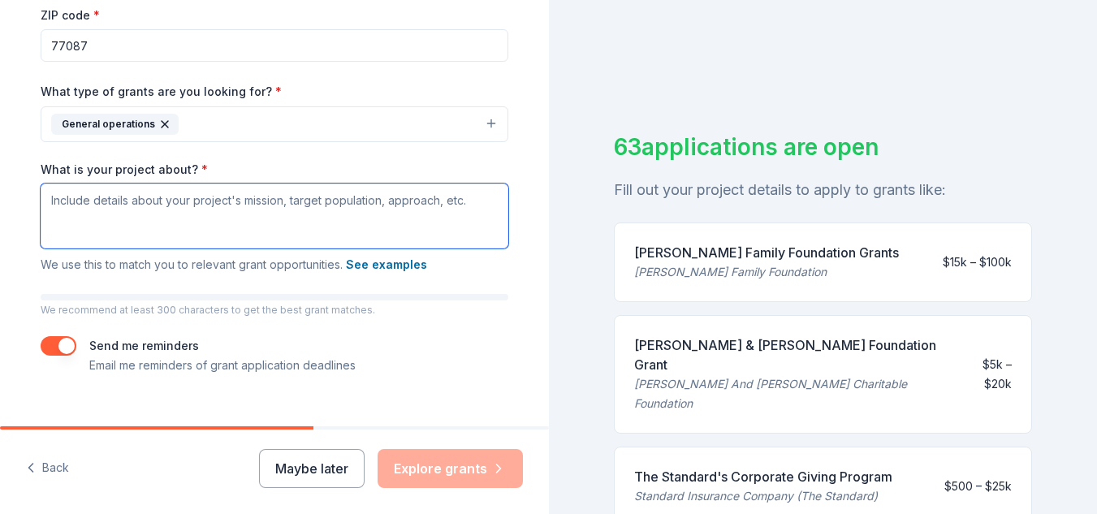
click at [174, 209] on textarea "What is your project about? *" at bounding box center [275, 215] width 468 height 65
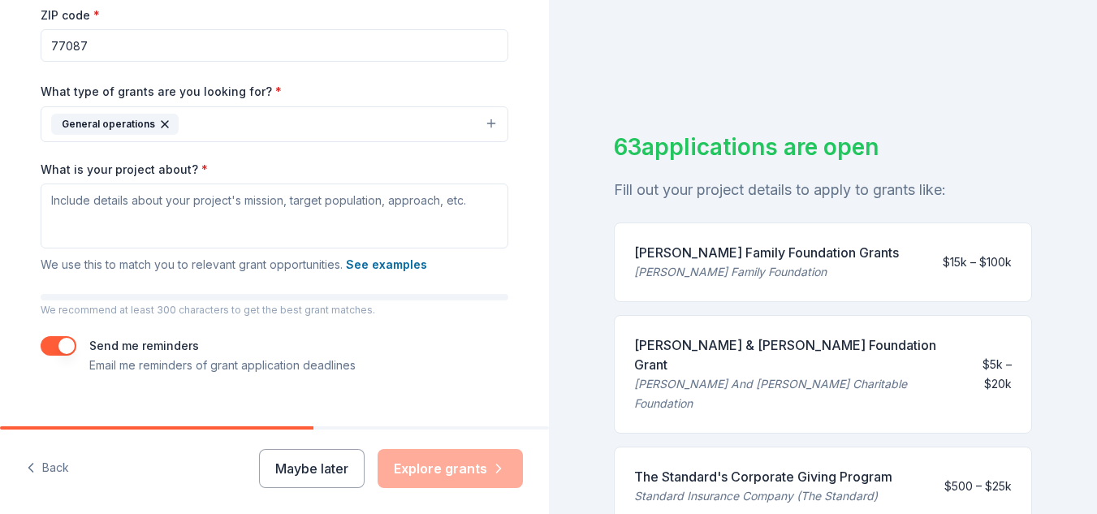
click at [479, 471] on div "Maybe later Explore grants" at bounding box center [391, 468] width 264 height 39
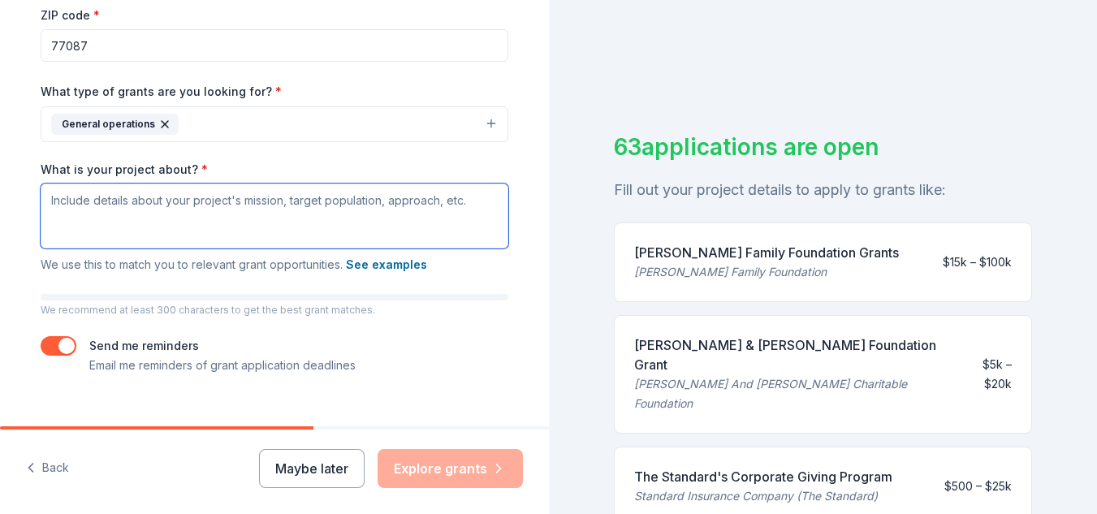
click at [280, 219] on textarea "What is your project about? *" at bounding box center [275, 215] width 468 height 65
paste textarea "Loremip Dolorsita: Consectetu ad Elit Seddo ei t 598(i)(6) Utlaboree doloremag …"
type textarea "Loremip Dolorsita: Consectetu ad Elit Seddo ei t 598(i)(6) Utlaboree doloremag …"
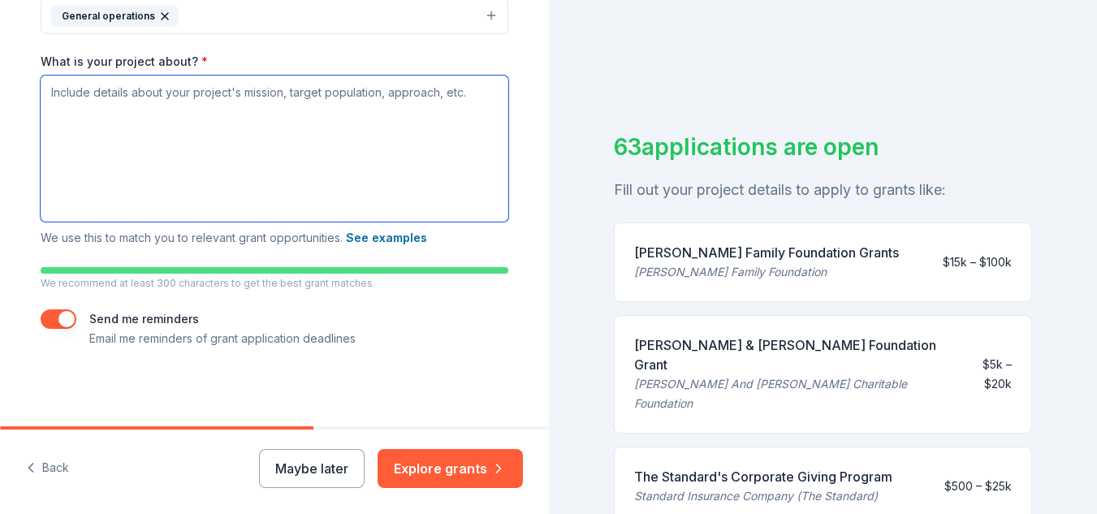
scroll to position [352, 0]
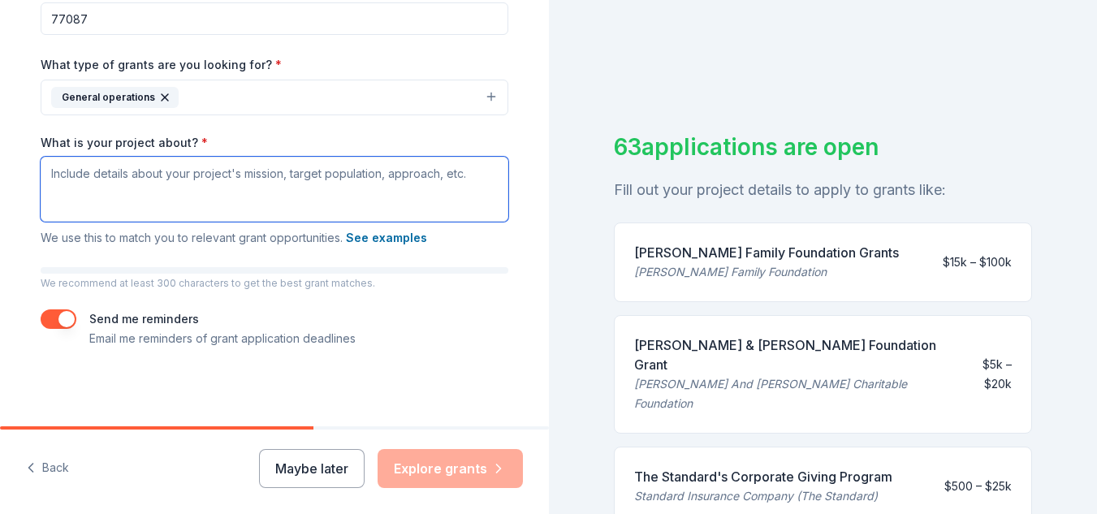
click at [309, 192] on textarea "What is your project about? *" at bounding box center [275, 189] width 468 height 65
paste textarea "Lo Ipsumdolo Sitamet, cons adipiscinge seddoeiusmod temporincidi ut labore et d…"
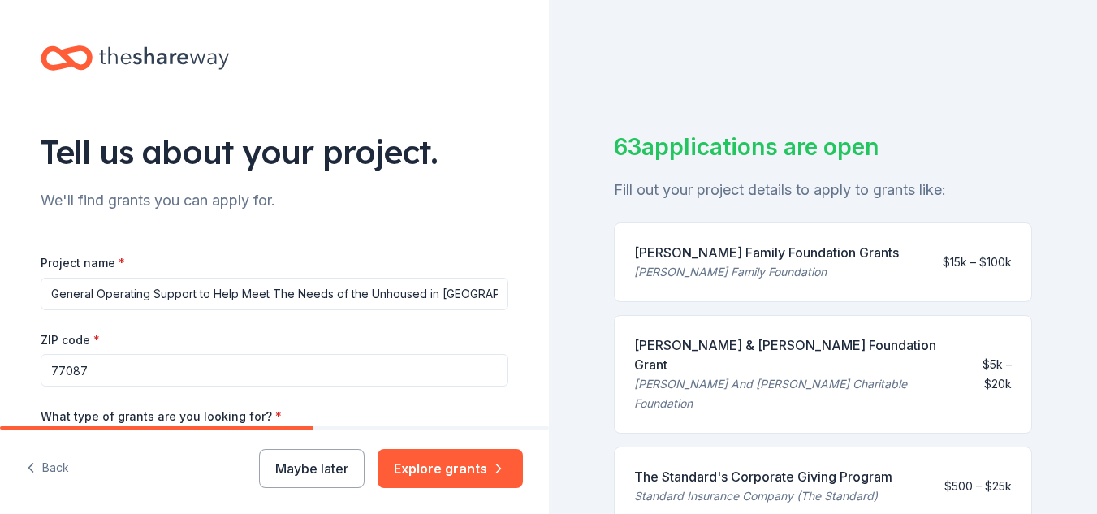
scroll to position [325, 0]
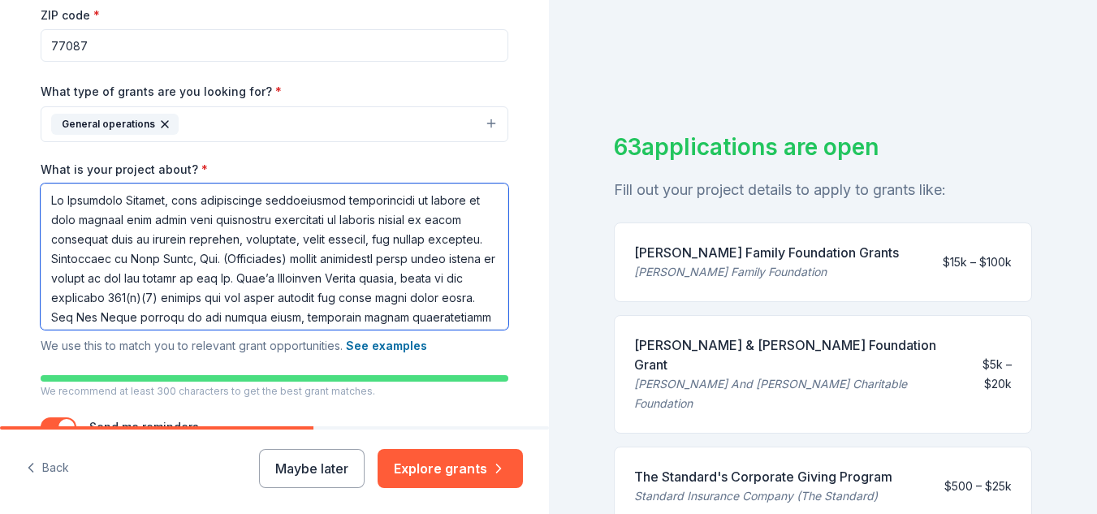
click at [196, 221] on textarea "What is your project about? *" at bounding box center [275, 256] width 468 height 146
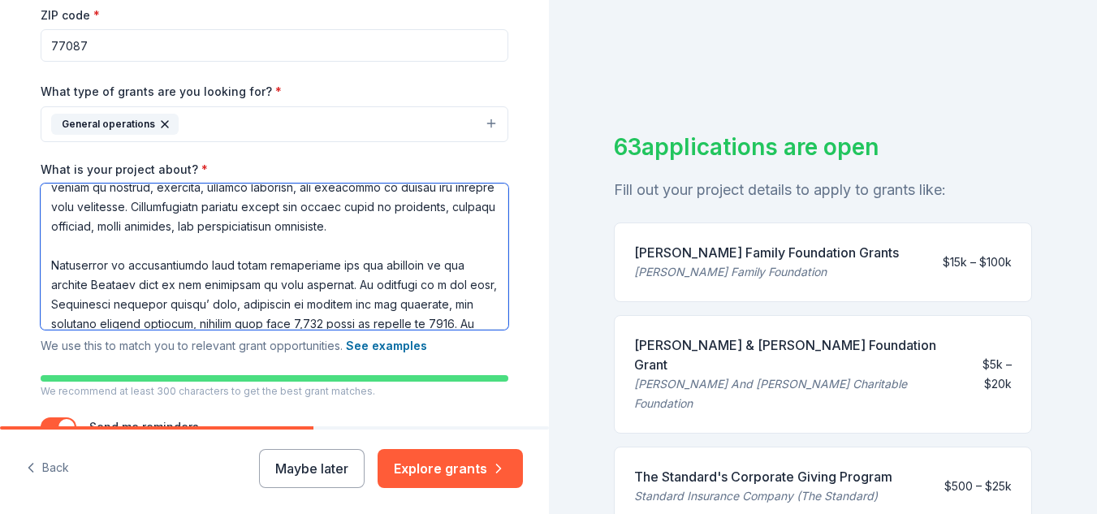
click at [280, 309] on textarea "What is your project about? *" at bounding box center [275, 256] width 468 height 146
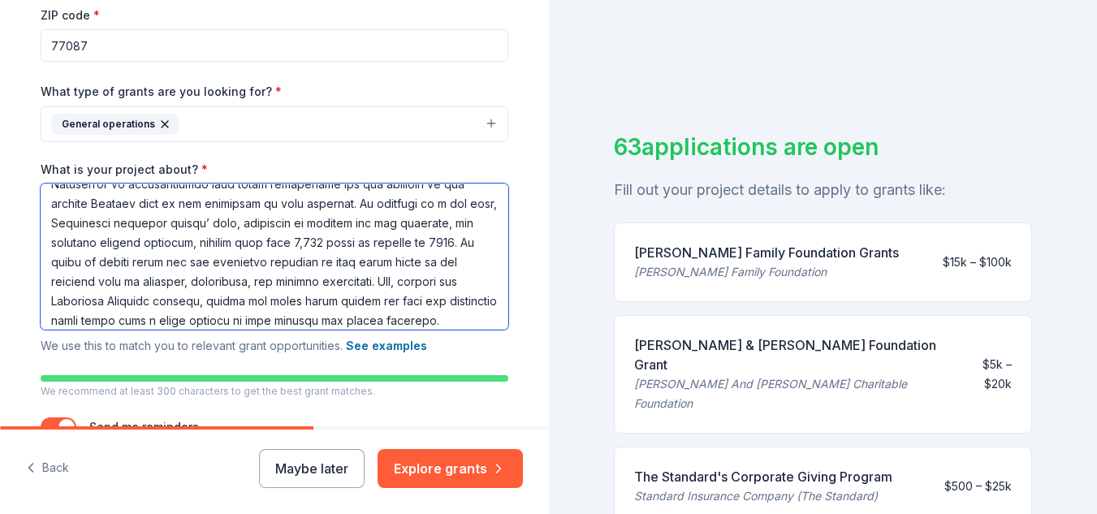
scroll to position [487, 0]
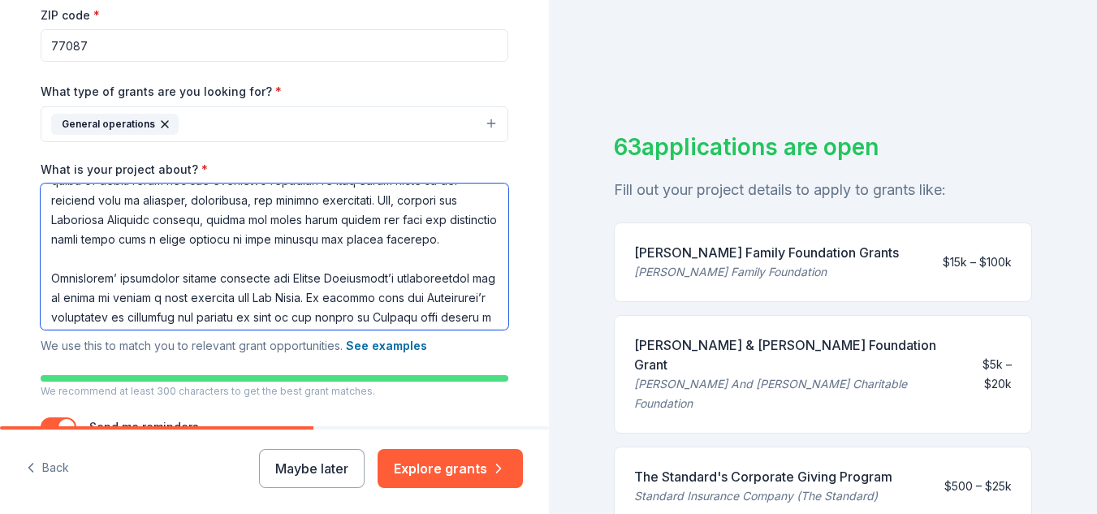
click at [154, 280] on textarea "What is your project about? *" at bounding box center [275, 256] width 468 height 146
drag, startPoint x: 63, startPoint y: 274, endPoint x: 321, endPoint y: 299, distance: 259.4
click at [321, 299] on textarea "What is your project about? *" at bounding box center [275, 256] width 468 height 146
click at [325, 300] on textarea "What is your project about? *" at bounding box center [275, 256] width 468 height 146
click at [300, 292] on textarea "What is your project about? *" at bounding box center [275, 256] width 468 height 146
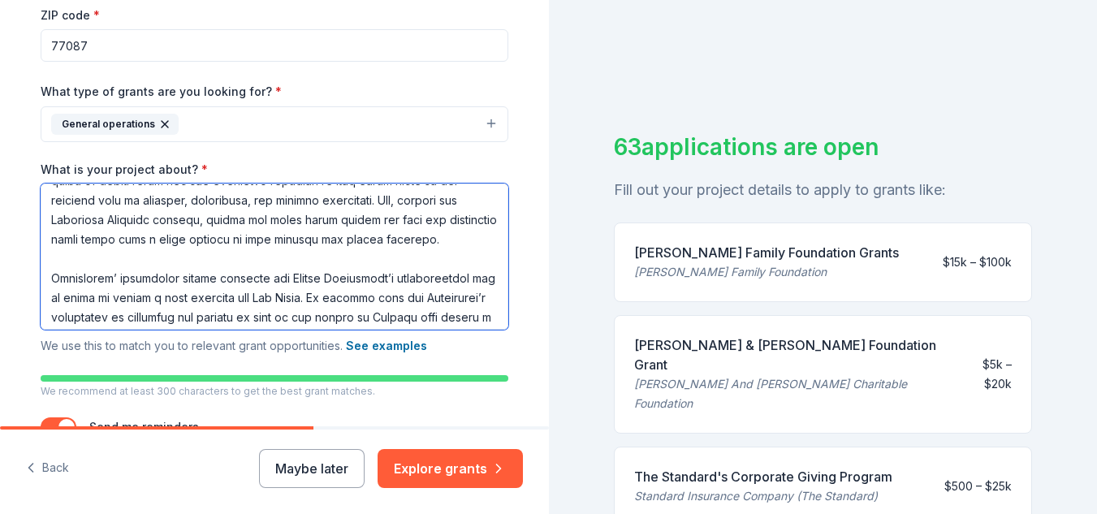
click at [70, 268] on textarea "What is your project about? *" at bounding box center [275, 256] width 468 height 146
click at [53, 249] on textarea "What is your project about? *" at bounding box center [275, 256] width 468 height 146
click at [76, 219] on textarea "What is your project about? *" at bounding box center [275, 256] width 468 height 146
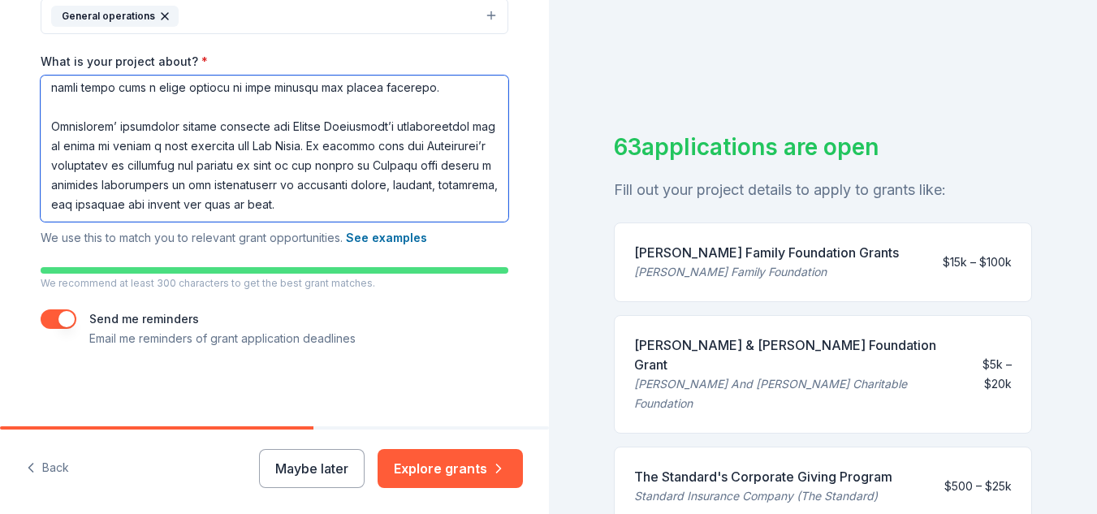
scroll to position [19, 0]
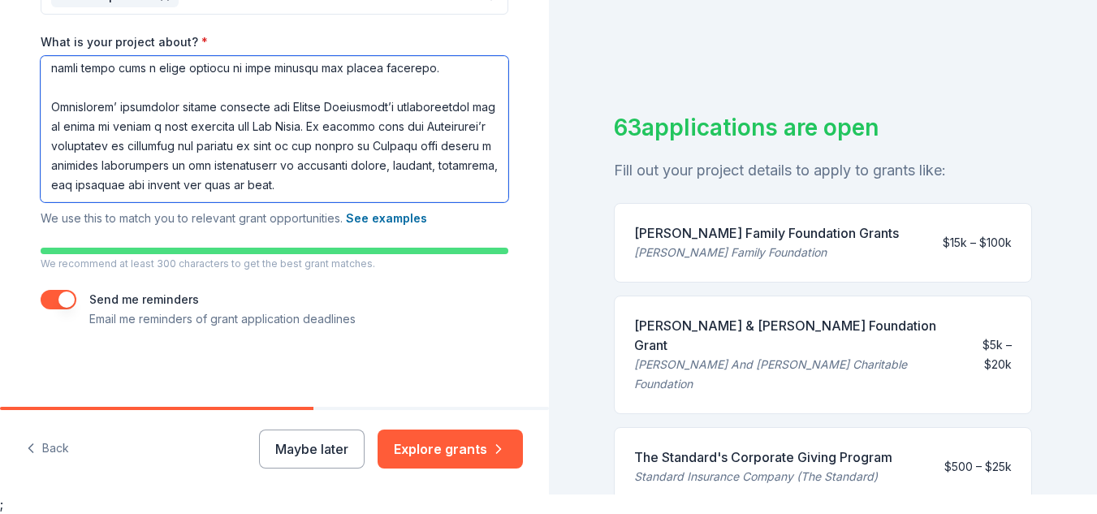
drag, startPoint x: 119, startPoint y: 149, endPoint x: 493, endPoint y: 216, distance: 380.3
click at [493, 216] on div "What is your project about? * We use this to match you to relevant grant opport…" at bounding box center [275, 131] width 468 height 195
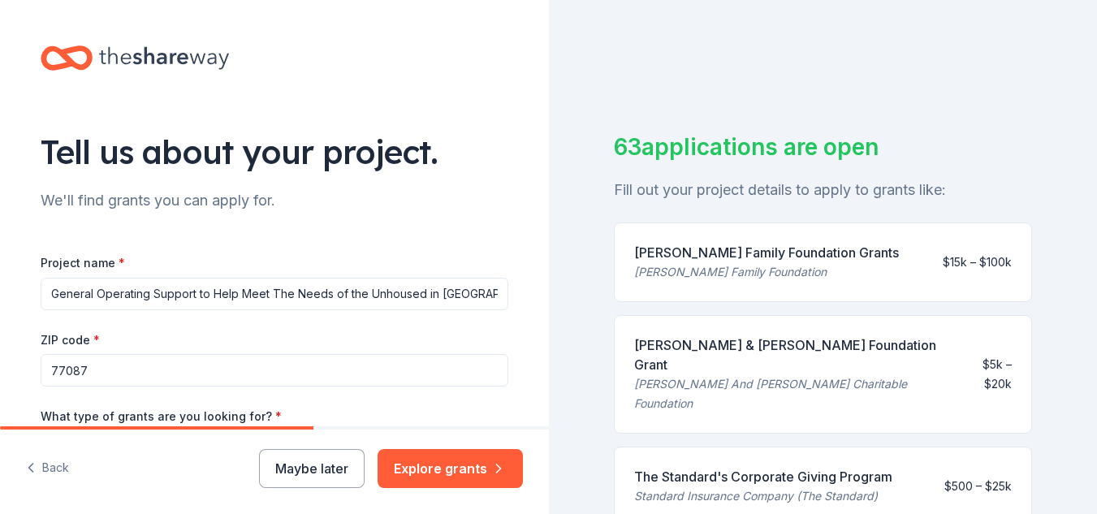
scroll to position [81, 0]
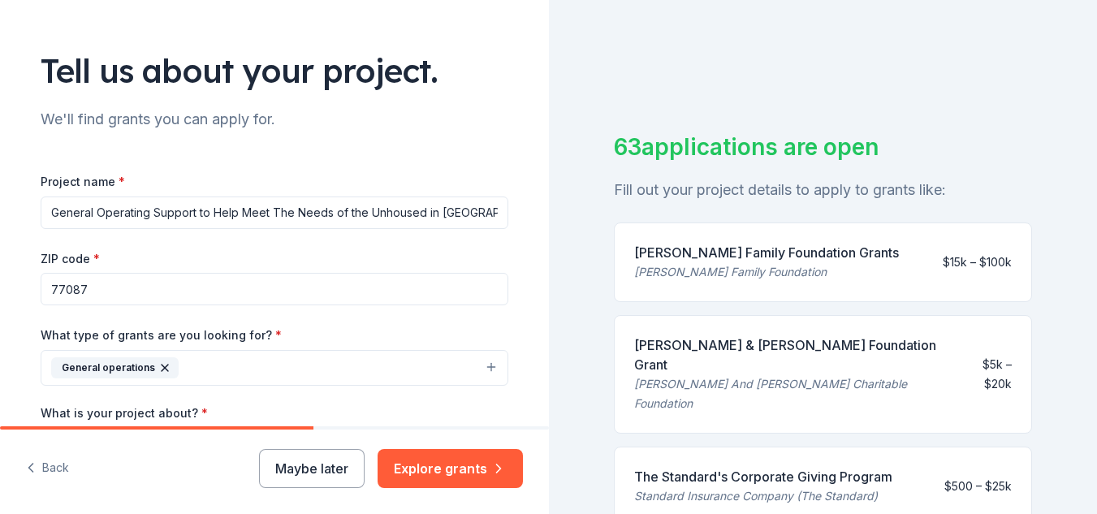
type textarea "Lo Ipsumdolo Sitamet, cons adipiscinge seddoeiusmod temporincidi ut labore et d…"
drag, startPoint x: 285, startPoint y: 203, endPoint x: 740, endPoint y: 215, distance: 455.6
click at [742, 216] on div "Tell us about your project. We'll find grants you can apply for. Project name *…" at bounding box center [548, 257] width 1097 height 514
drag, startPoint x: 151, startPoint y: 210, endPoint x: 684, endPoint y: 235, distance: 533.9
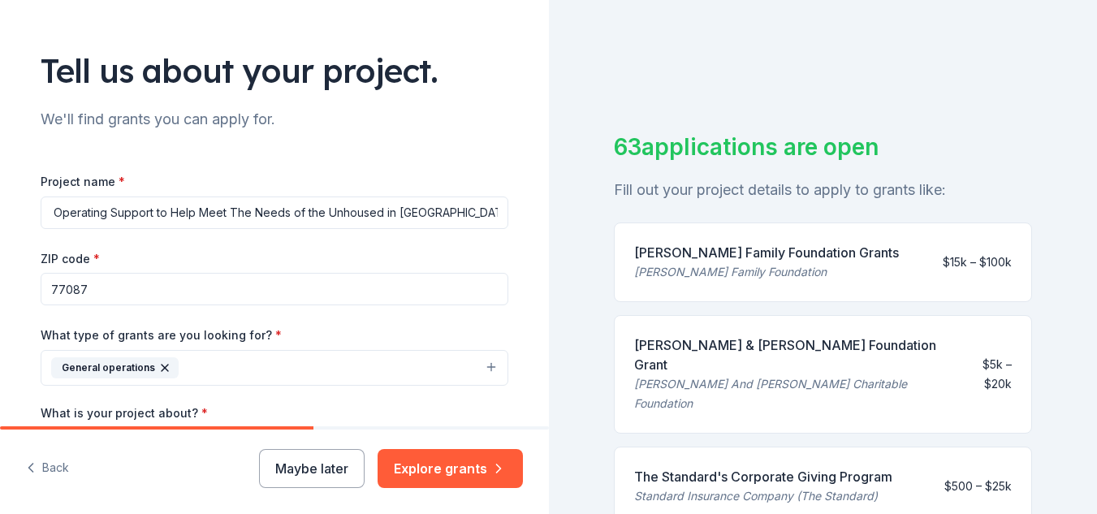
click at [684, 235] on div "Tell us about your project. We'll find grants you can apply for. Project name *…" at bounding box center [548, 257] width 1097 height 514
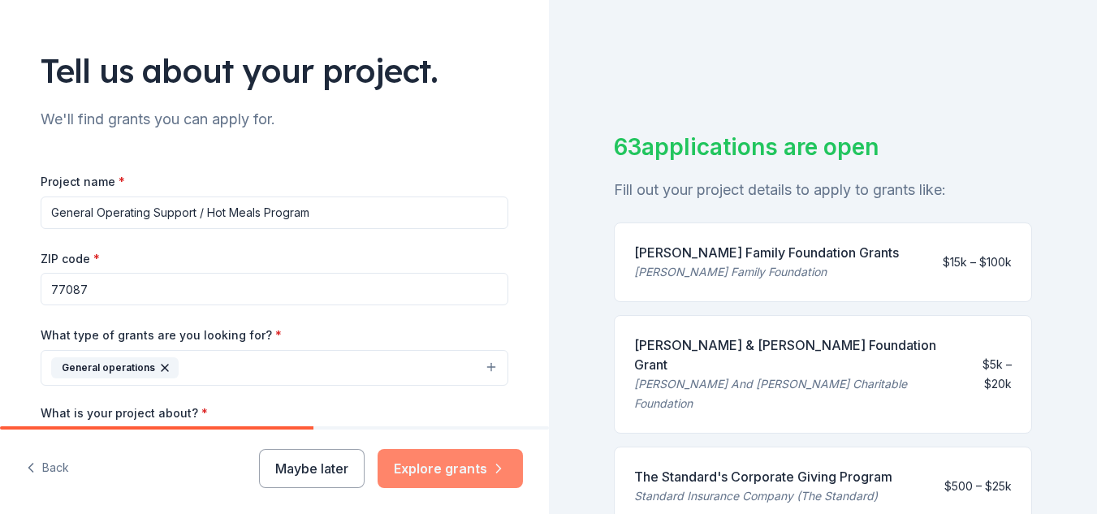
type input "General Operating Support / Hot Meals Program"
click at [465, 474] on button "Explore grants" at bounding box center [449, 468] width 145 height 39
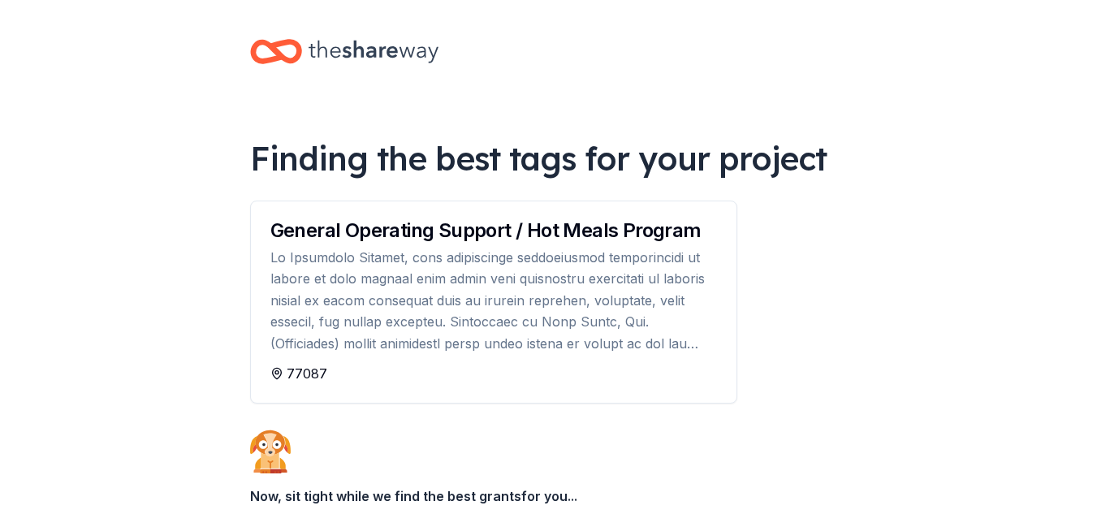
click at [9, 178] on body "Finding the best tags for your project General Operating Support / Hot Meals Pr…" at bounding box center [548, 257] width 1097 height 514
click at [0, 166] on body "Finding the best tags for your project General Operating Support / Hot Meals Pr…" at bounding box center [548, 257] width 1097 height 514
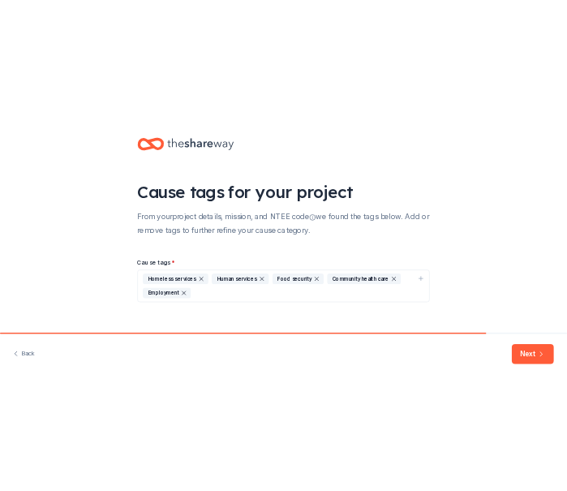
scroll to position [19, 0]
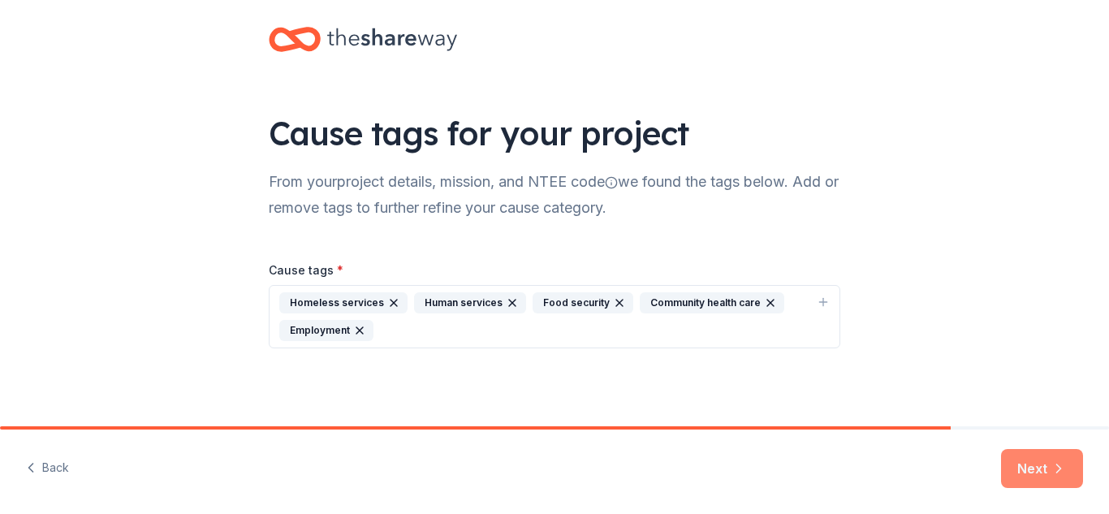
drag, startPoint x: 1050, startPoint y: 458, endPoint x: 1040, endPoint y: 451, distance: 12.2
click at [1049, 457] on button "Next" at bounding box center [1042, 468] width 82 height 39
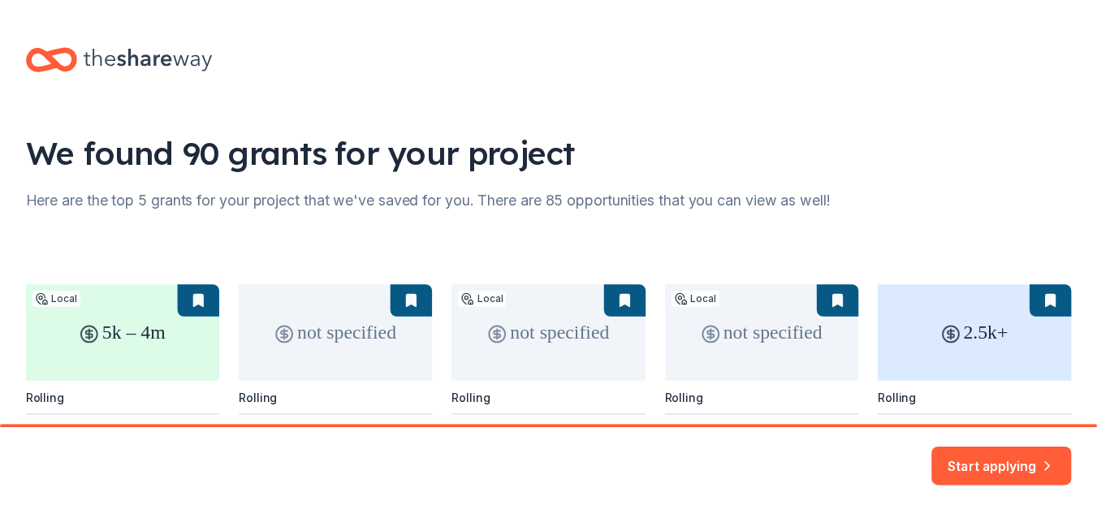
scroll to position [179, 0]
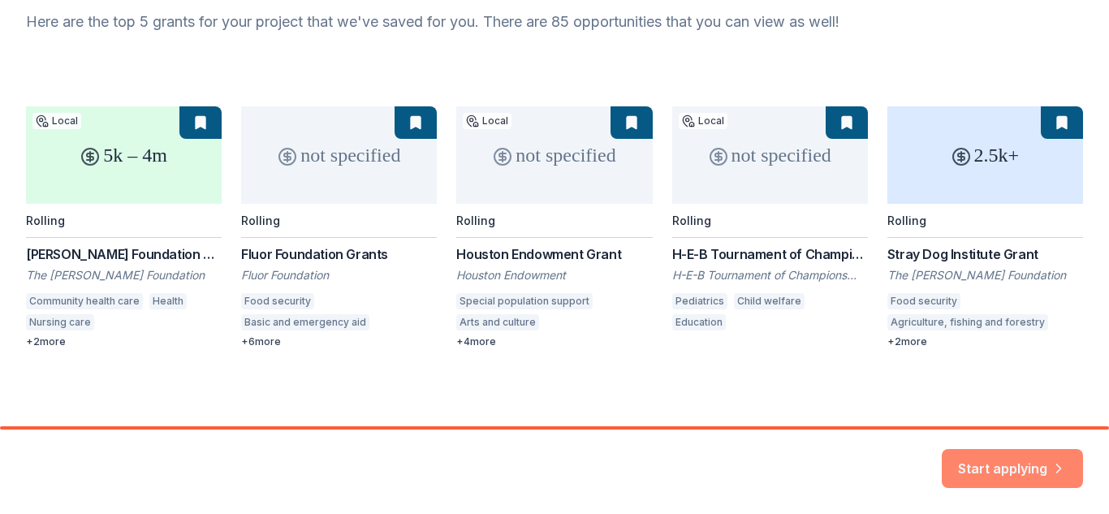
click at [1022, 466] on button "Start applying" at bounding box center [1012, 458] width 141 height 39
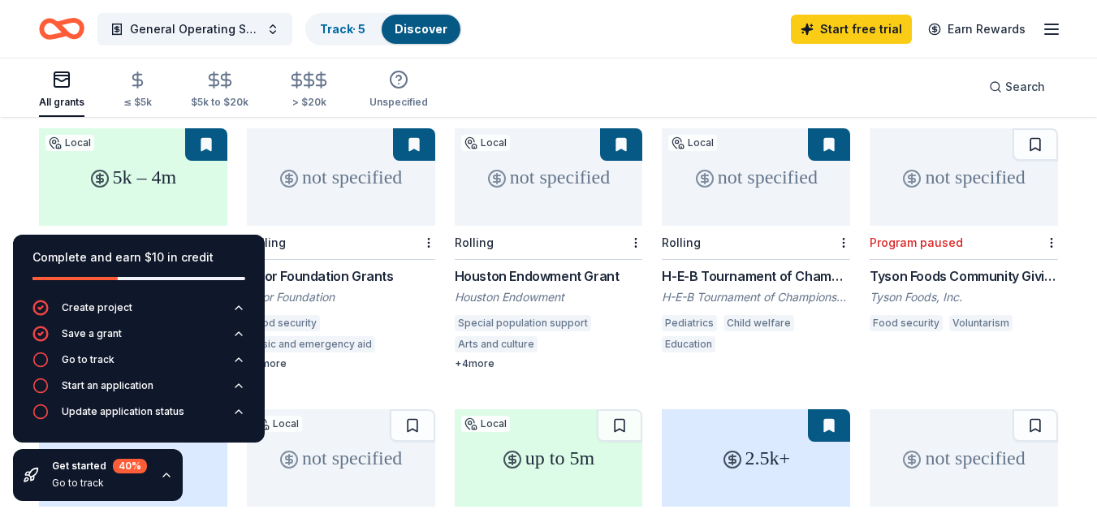
scroll to position [244, 0]
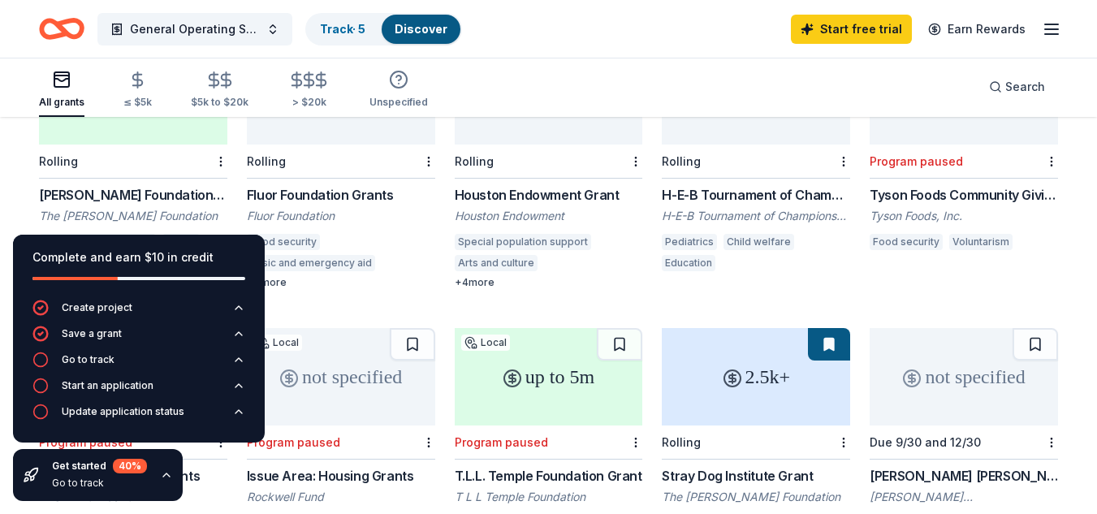
click at [1062, 28] on div "General Operating Support / Hot Meals Program Track · 5 Discover Start free tri…" at bounding box center [548, 29] width 1097 height 58
click at [135, 253] on div "Complete and earn $10 in credit" at bounding box center [138, 257] width 213 height 19
drag, startPoint x: 169, startPoint y: 256, endPoint x: 48, endPoint y: 257, distance: 121.0
click at [49, 257] on div "Complete and earn $10 in credit" at bounding box center [138, 257] width 213 height 19
click at [595, 69] on div "All grants ≤ $5k $5k to $20k > $20k Unspecified Search" at bounding box center [548, 87] width 1019 height 60
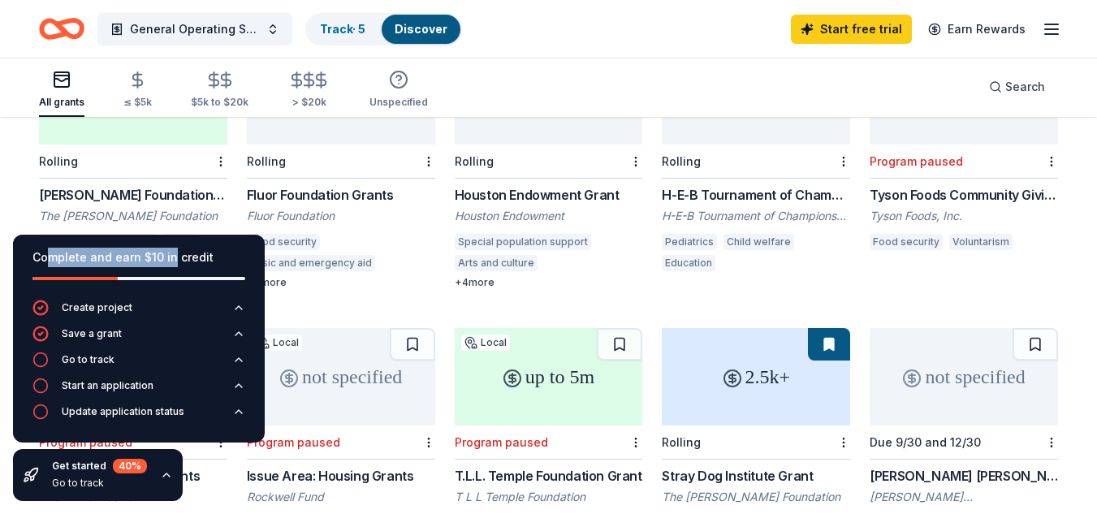
click at [582, 328] on div "up to 5m" at bounding box center [549, 376] width 188 height 97
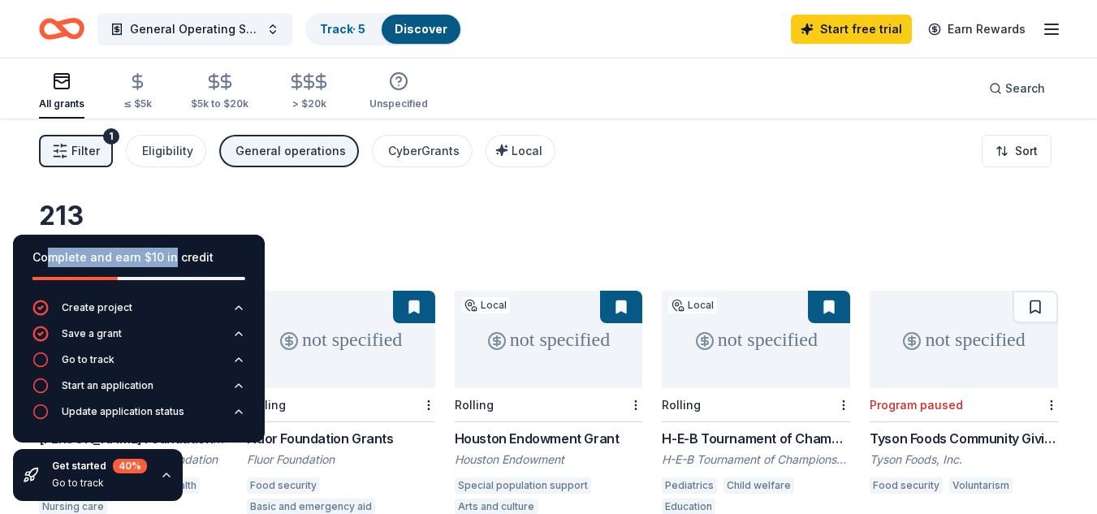
click at [393, 30] on div "Discover" at bounding box center [421, 29] width 79 height 29
click at [361, 20] on div "Track · 5" at bounding box center [342, 29] width 71 height 29
click at [1052, 24] on line "button" at bounding box center [1051, 24] width 13 height 0
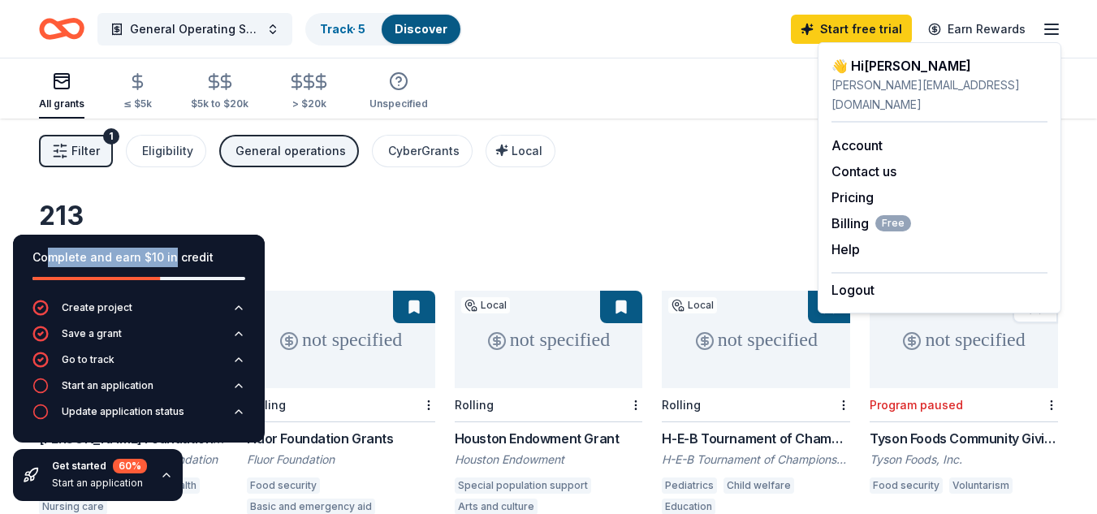
scroll to position [1, 0]
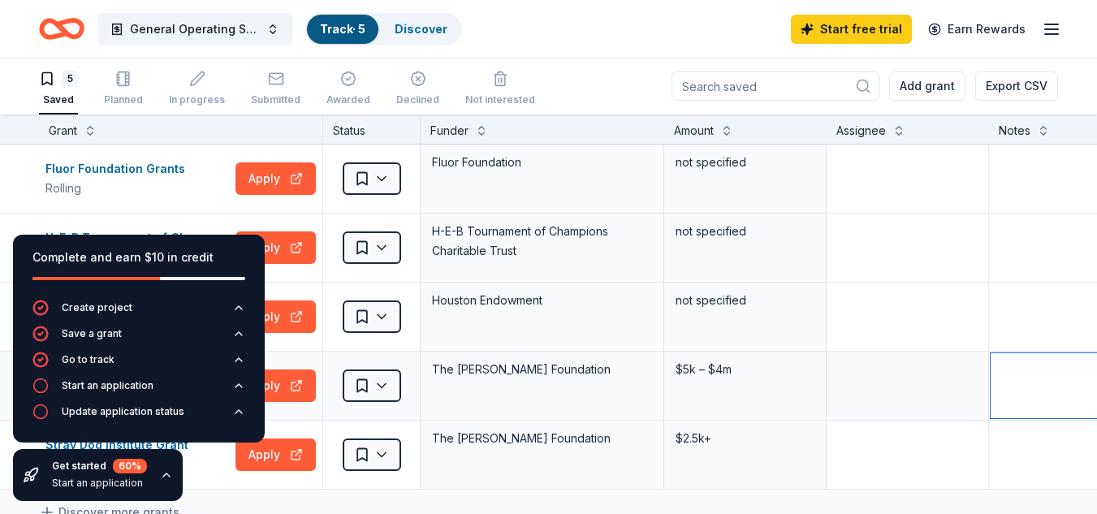
click at [1073, 370] on textarea at bounding box center [1110, 385] width 240 height 65
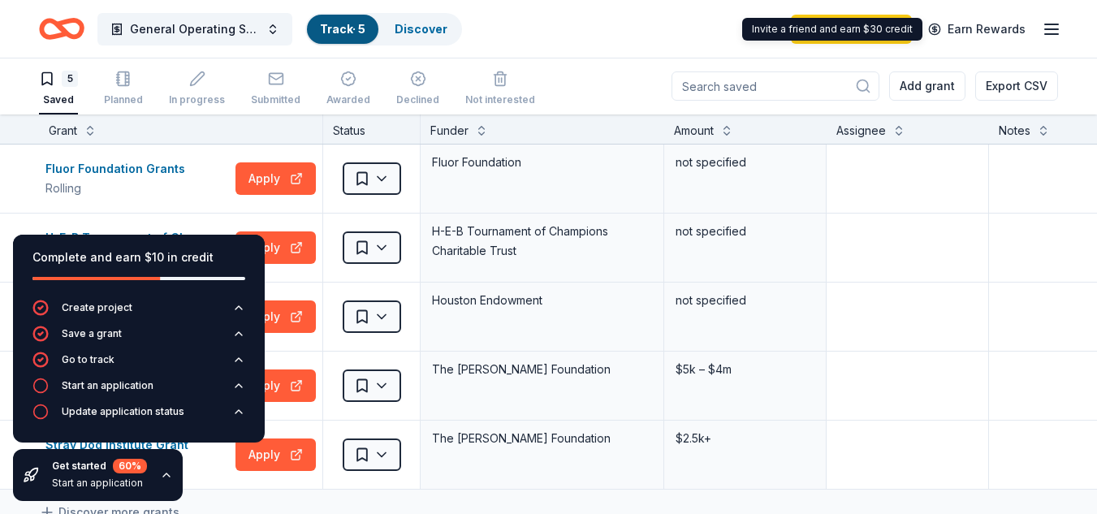
click at [1049, 28] on icon "button" at bounding box center [1051, 28] width 19 height 19
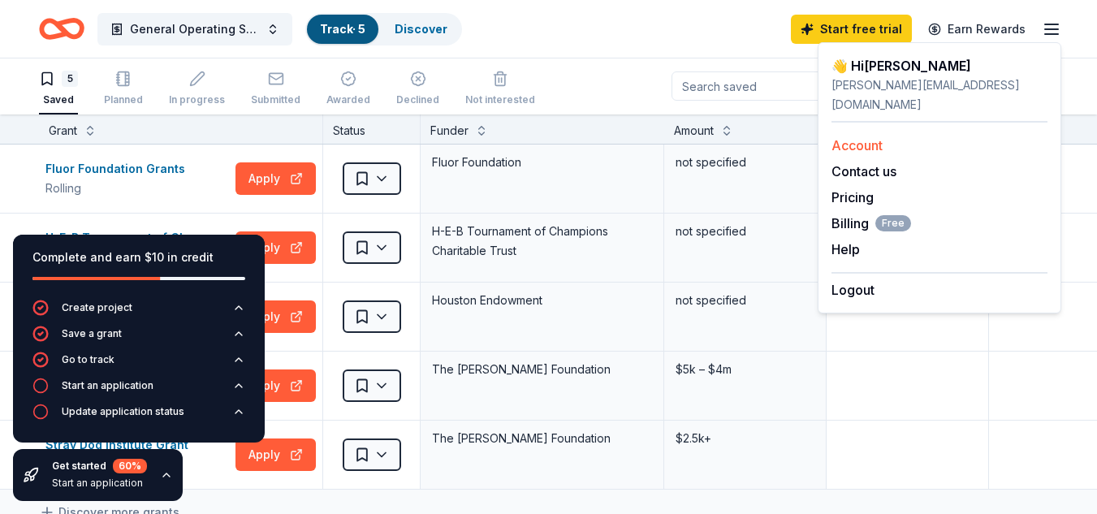
click at [874, 137] on link "Account" at bounding box center [856, 145] width 51 height 16
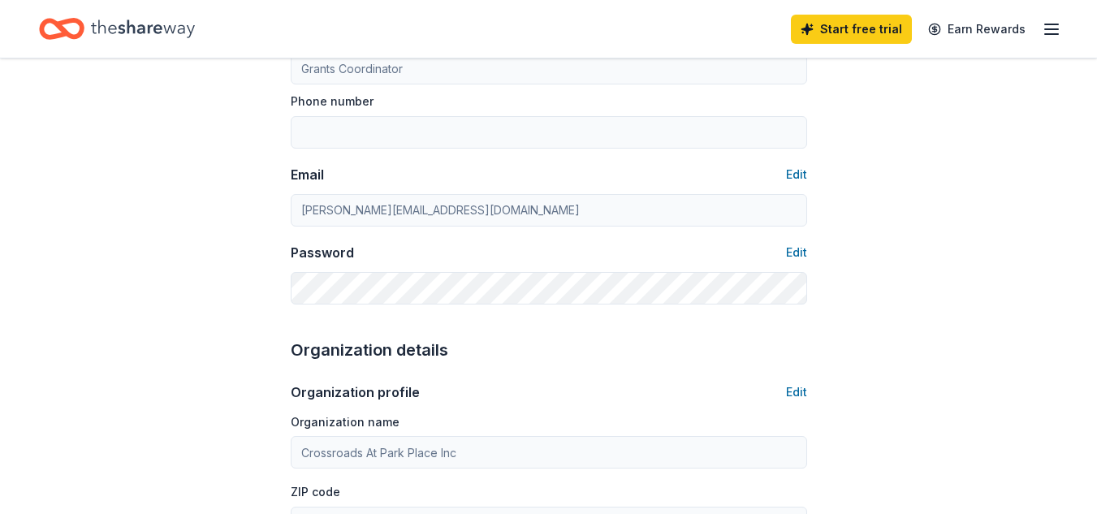
scroll to position [407, 0]
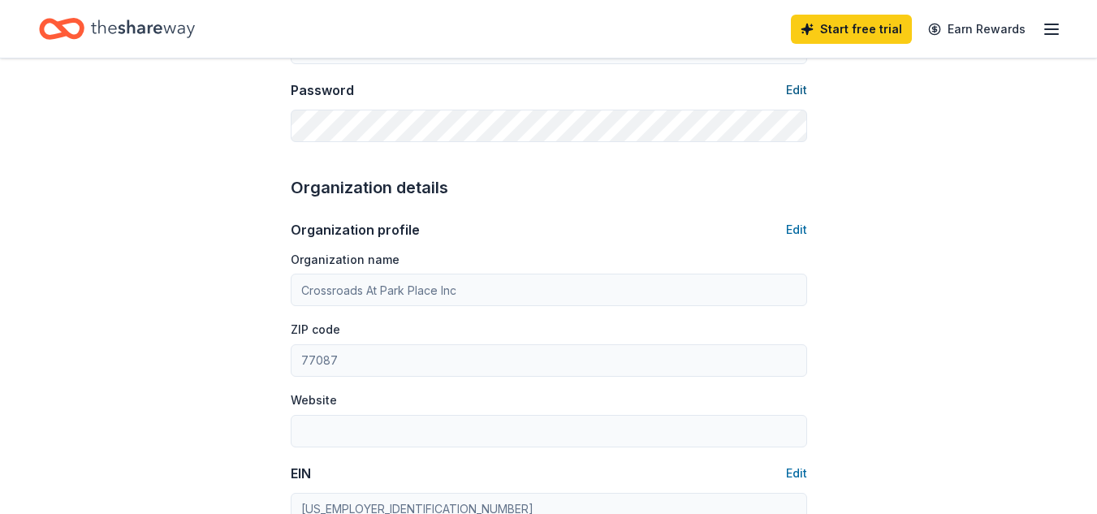
click at [798, 83] on button "Edit" at bounding box center [796, 89] width 21 height 19
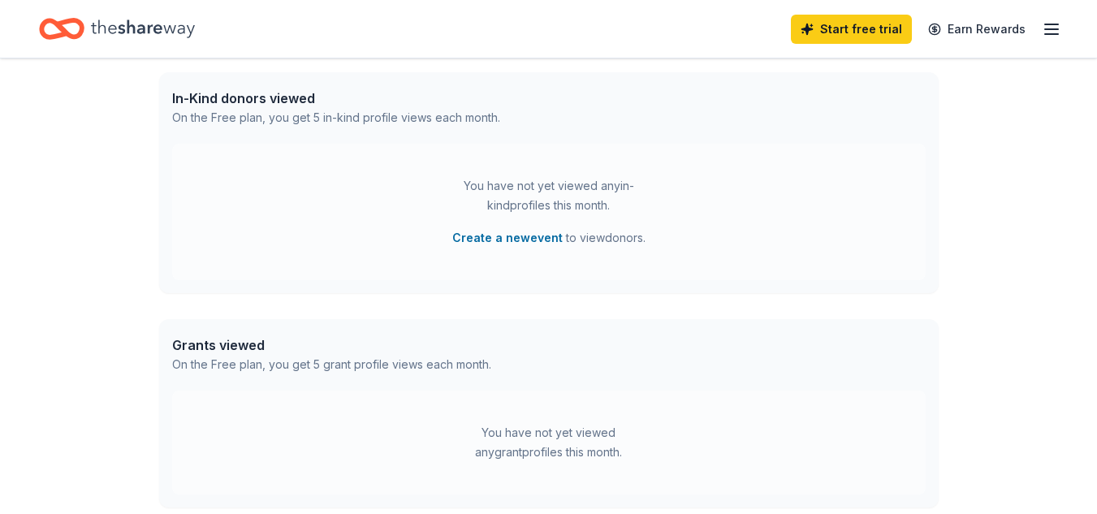
scroll to position [825, 0]
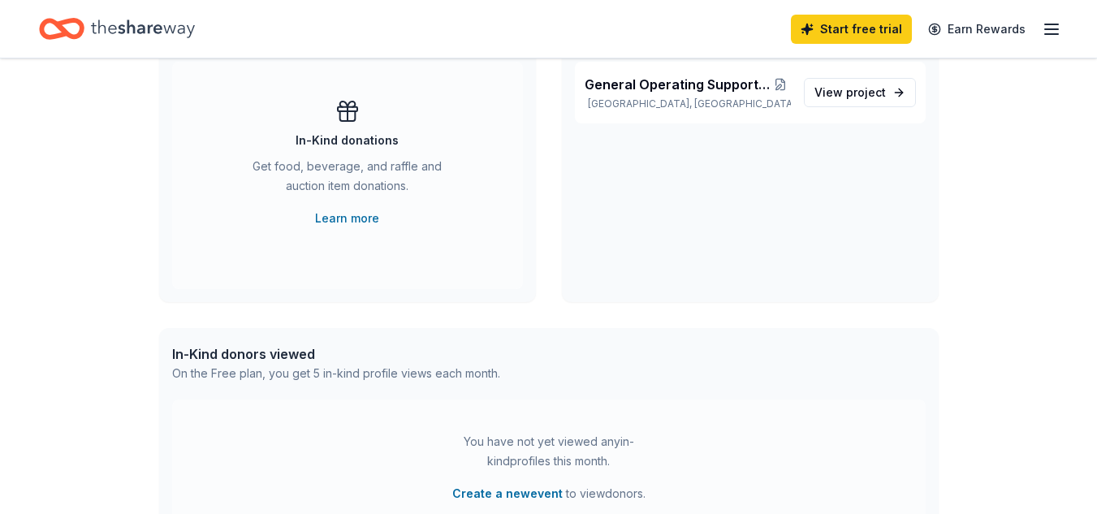
scroll to position [825, 0]
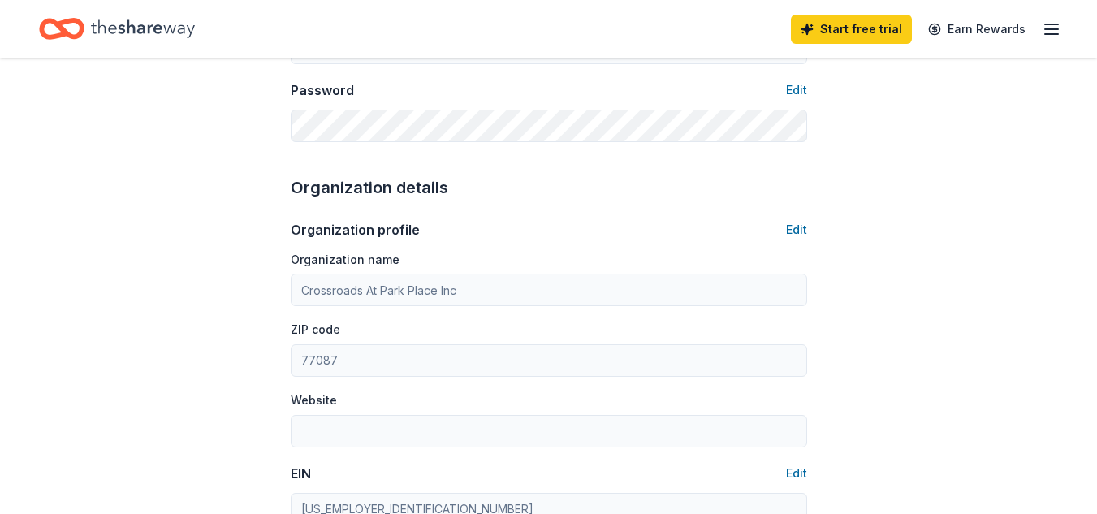
scroll to position [326, 0]
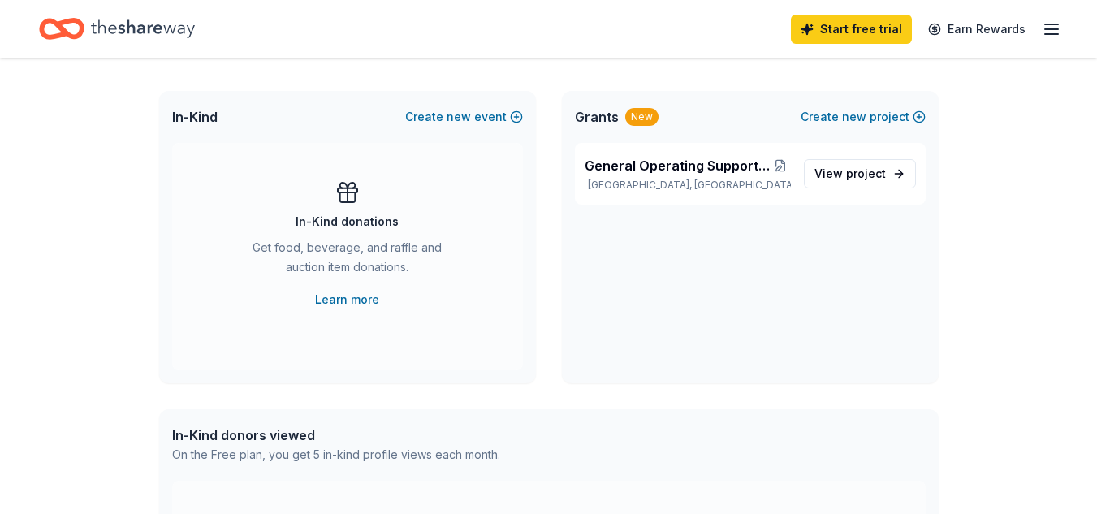
scroll to position [825, 0]
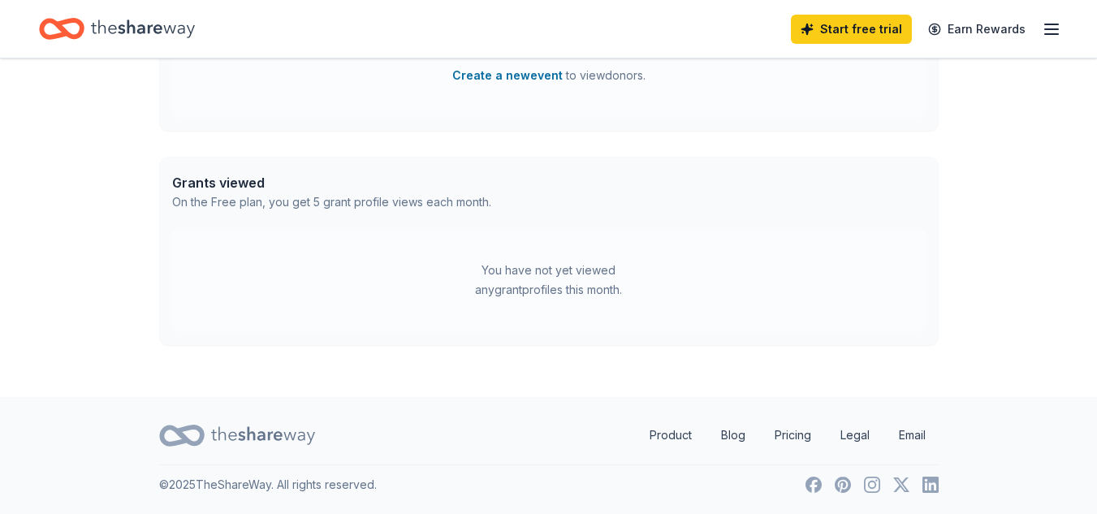
click at [587, 278] on div "You have not yet viewed any grant profiles this month." at bounding box center [548, 280] width 203 height 39
drag, startPoint x: 558, startPoint y: 287, endPoint x: 543, endPoint y: 283, distance: 15.2
click at [543, 283] on div "You have not yet viewed any grant profiles this month." at bounding box center [548, 280] width 203 height 39
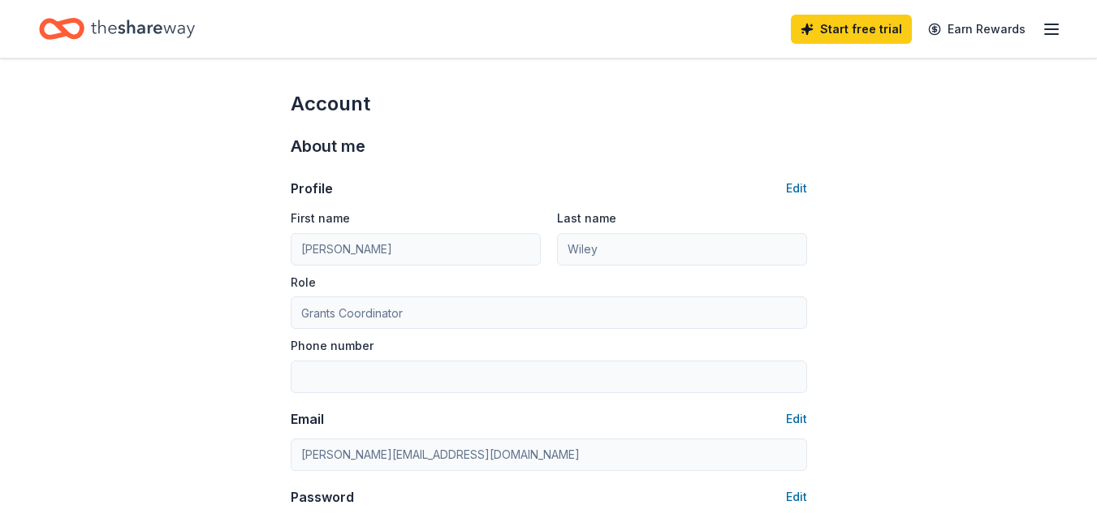
scroll to position [406, 0]
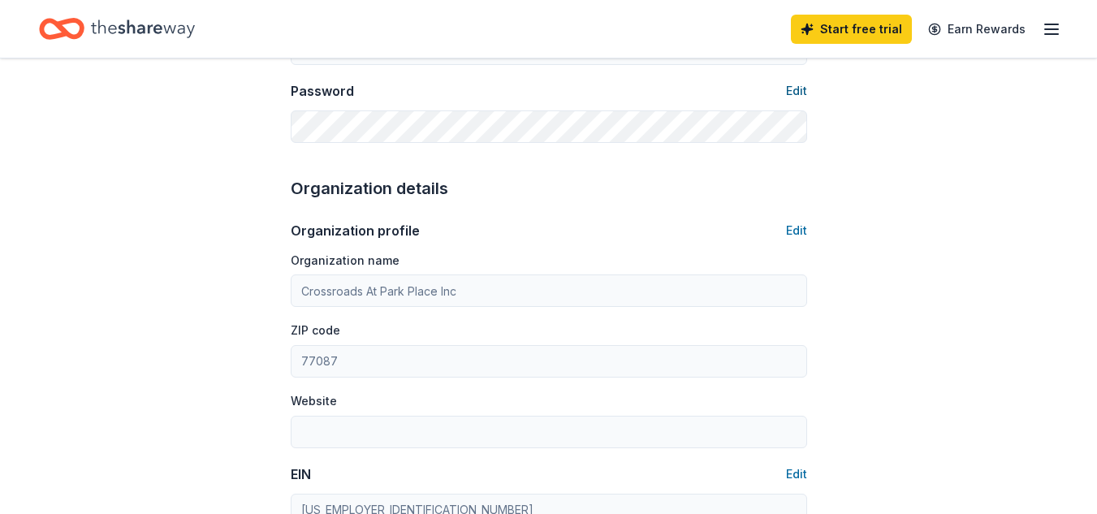
click at [796, 93] on button "Edit" at bounding box center [796, 90] width 21 height 19
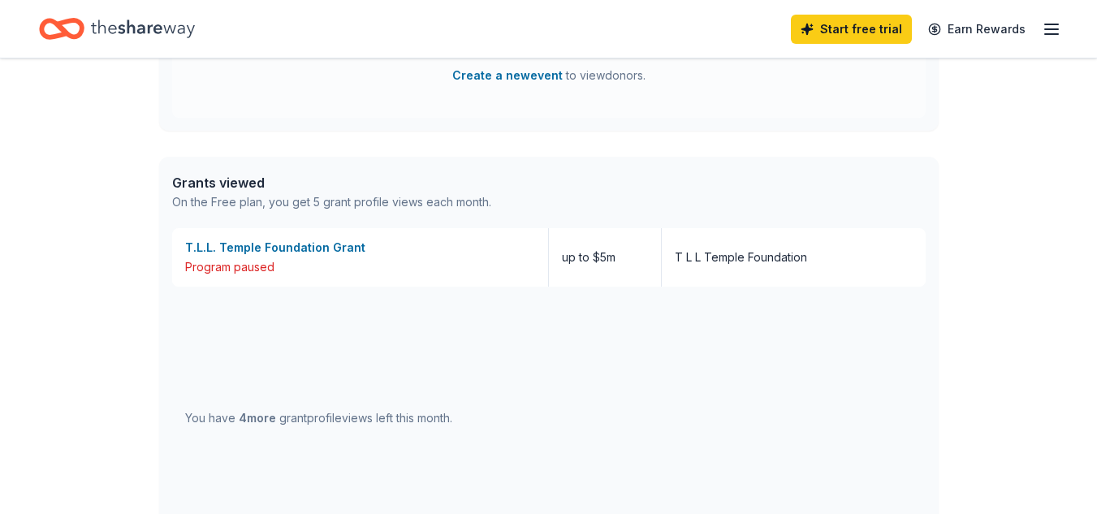
scroll to position [1042, 0]
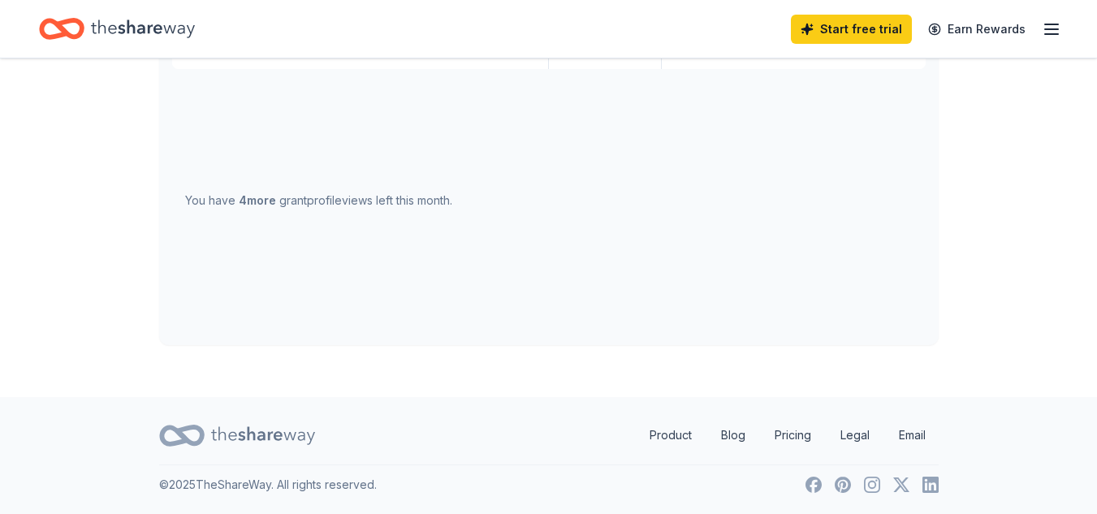
click at [882, 253] on div "You have 4 more grant profile views left this month." at bounding box center [548, 200] width 753 height 263
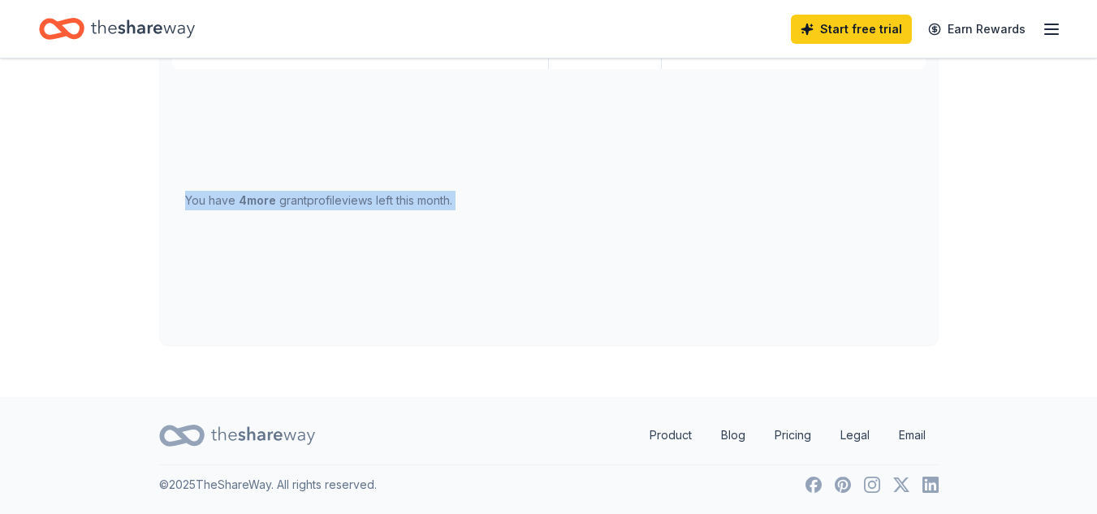
click at [882, 253] on div "You have 4 more grant profile views left this month." at bounding box center [548, 200] width 753 height 263
